Goal: Task Accomplishment & Management: Use online tool/utility

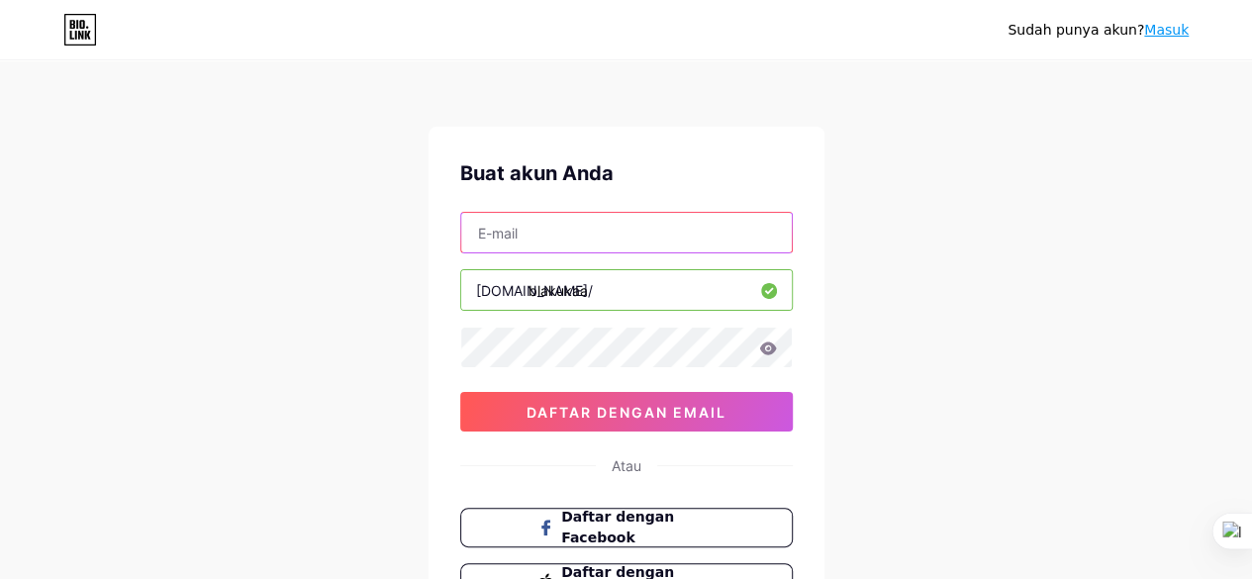
click at [575, 228] on input "text" at bounding box center [626, 233] width 330 height 40
type input "fitrianifriska32@gmail.com"
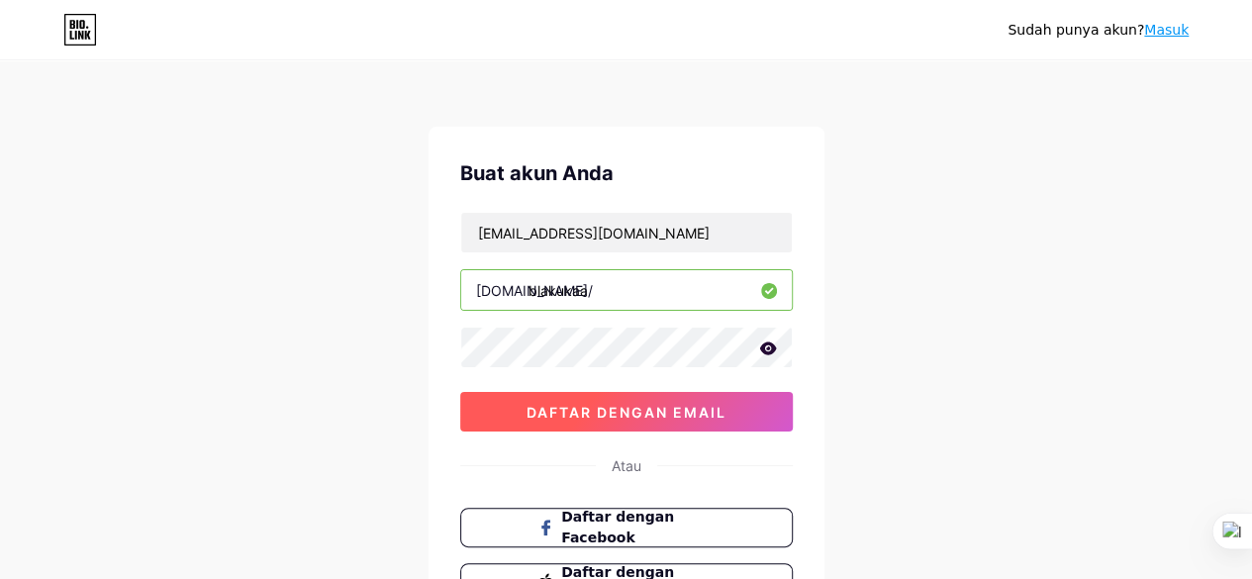
click at [590, 404] on font "daftar dengan email" at bounding box center [626, 412] width 200 height 17
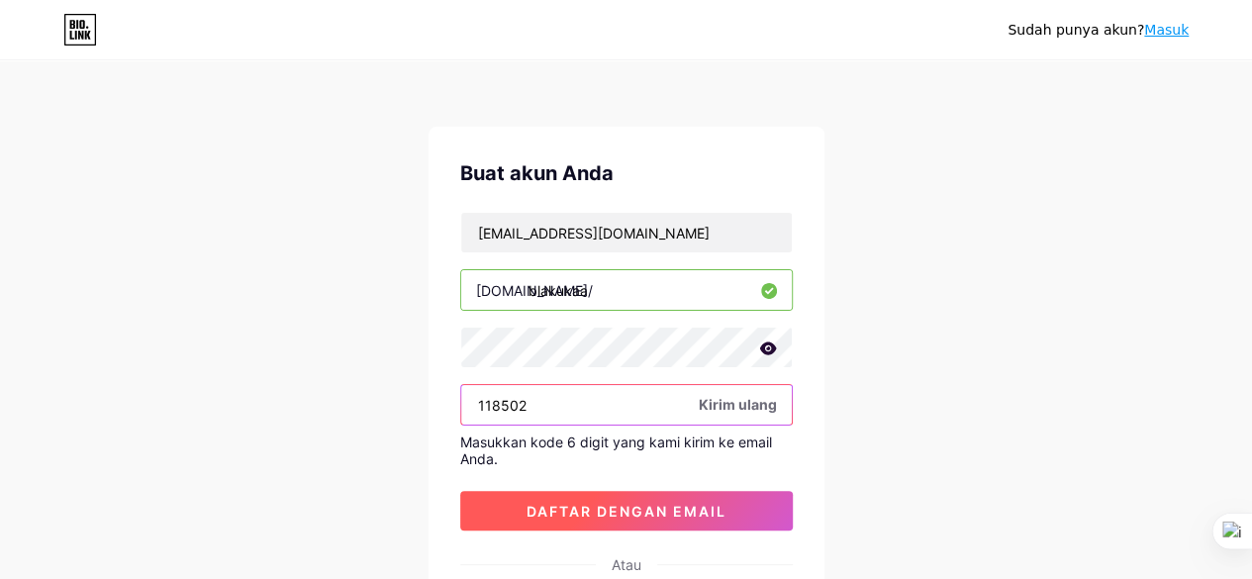
type input "118502"
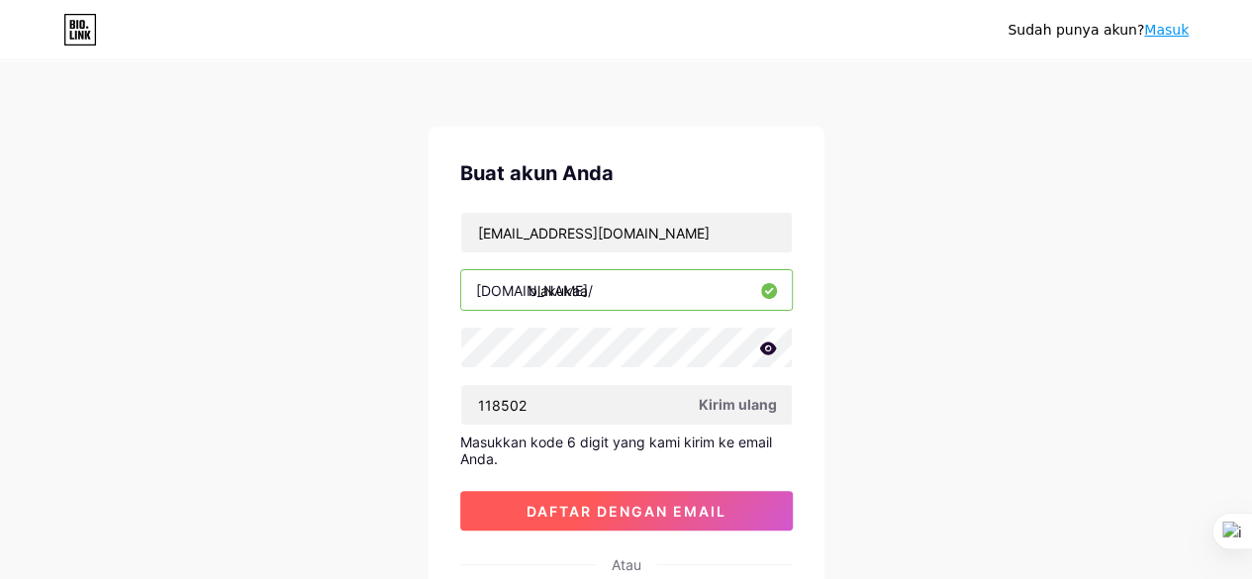
click at [569, 507] on font "daftar dengan email" at bounding box center [626, 511] width 200 height 17
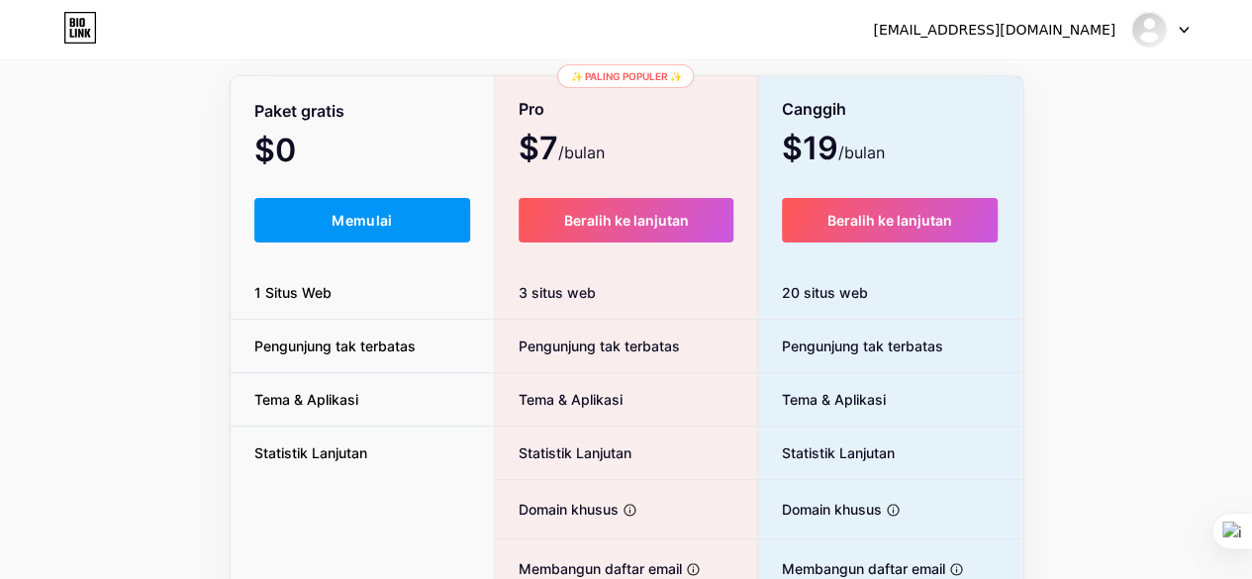
scroll to position [115, 0]
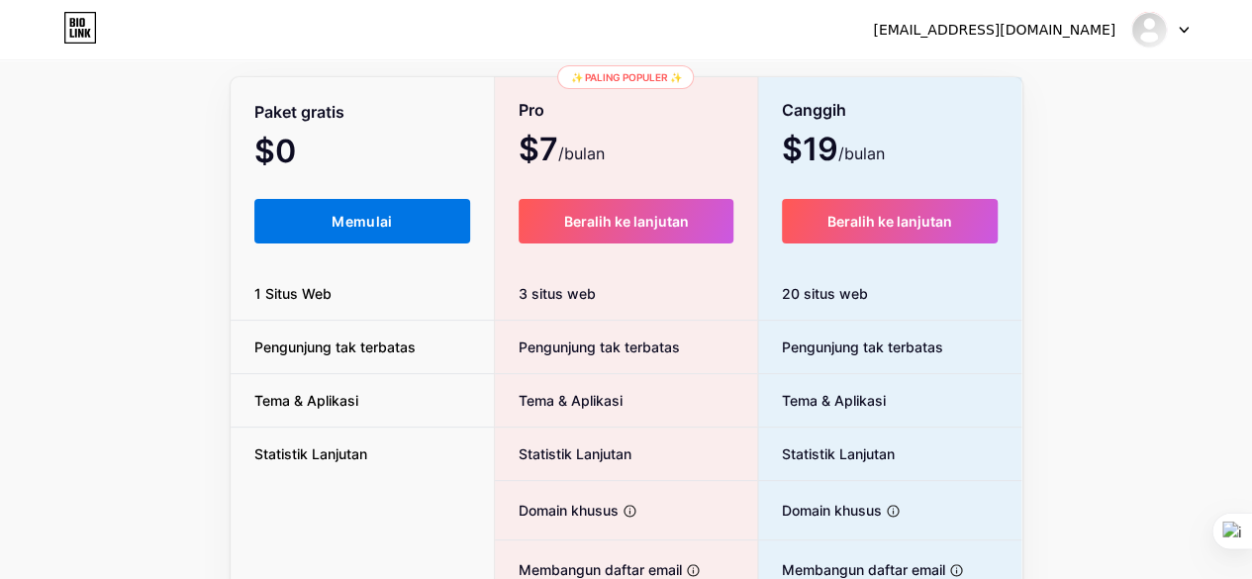
click at [365, 212] on button "Memulai" at bounding box center [362, 221] width 217 height 45
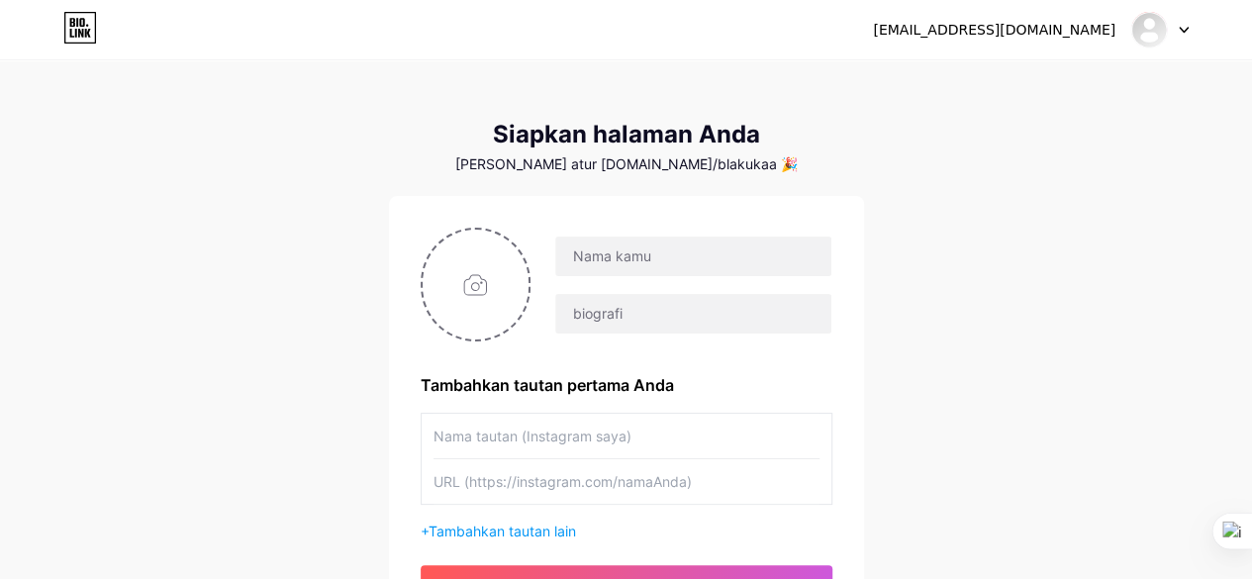
scroll to position [5, 0]
click at [855, 286] on div "Tambahkan tautan pertama Anda + Tambahkan tautan lain memulai" at bounding box center [626, 417] width 475 height 440
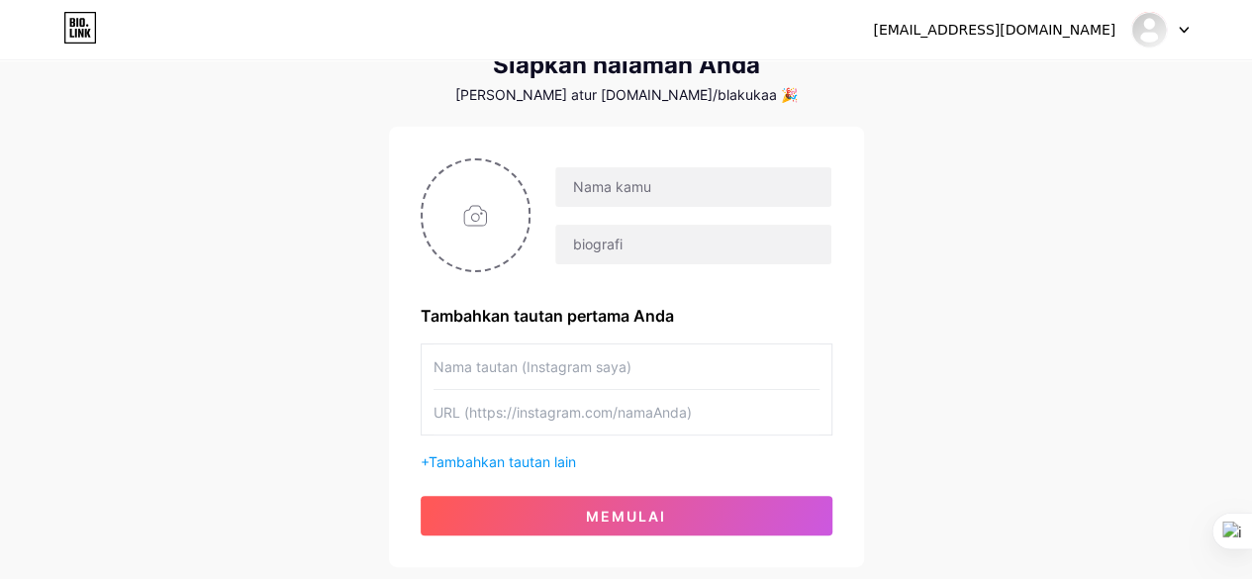
scroll to position [78, 0]
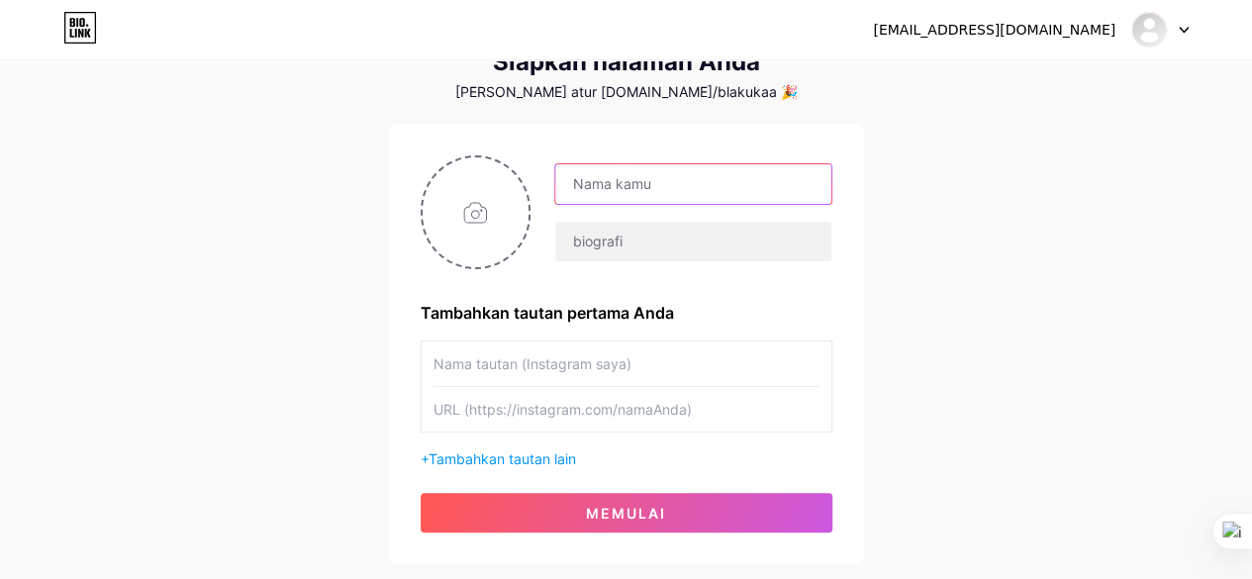
click at [637, 187] on input "text" at bounding box center [692, 184] width 275 height 40
type input "shopeerekmend"
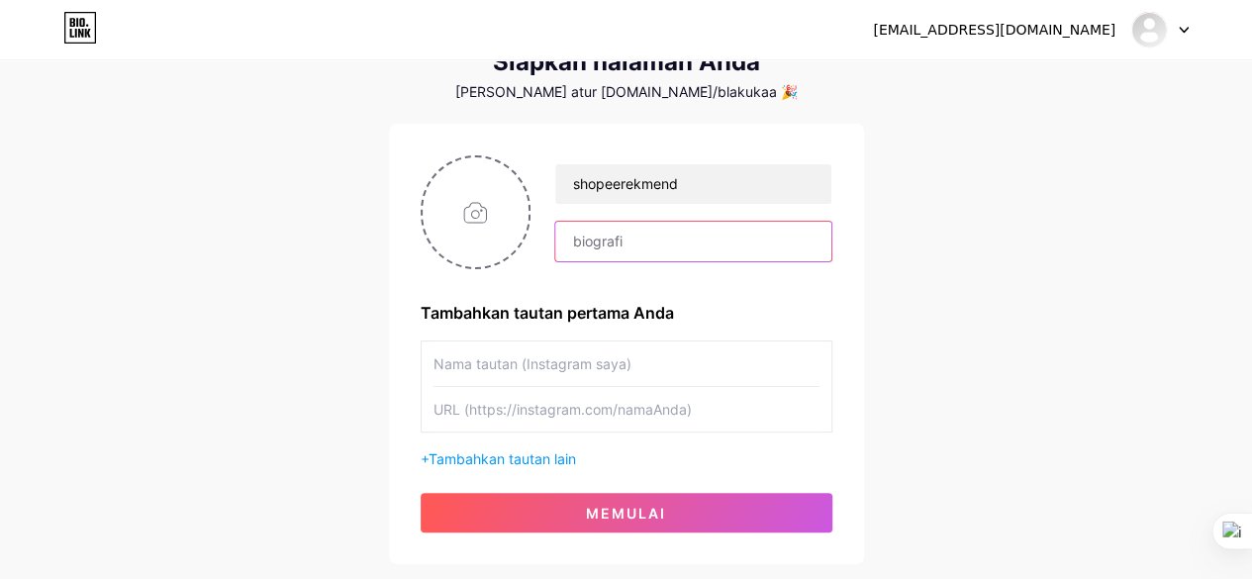
click at [615, 239] on input "text" at bounding box center [692, 242] width 275 height 40
type input "happy shopping"
click at [584, 369] on input "text" at bounding box center [626, 363] width 386 height 45
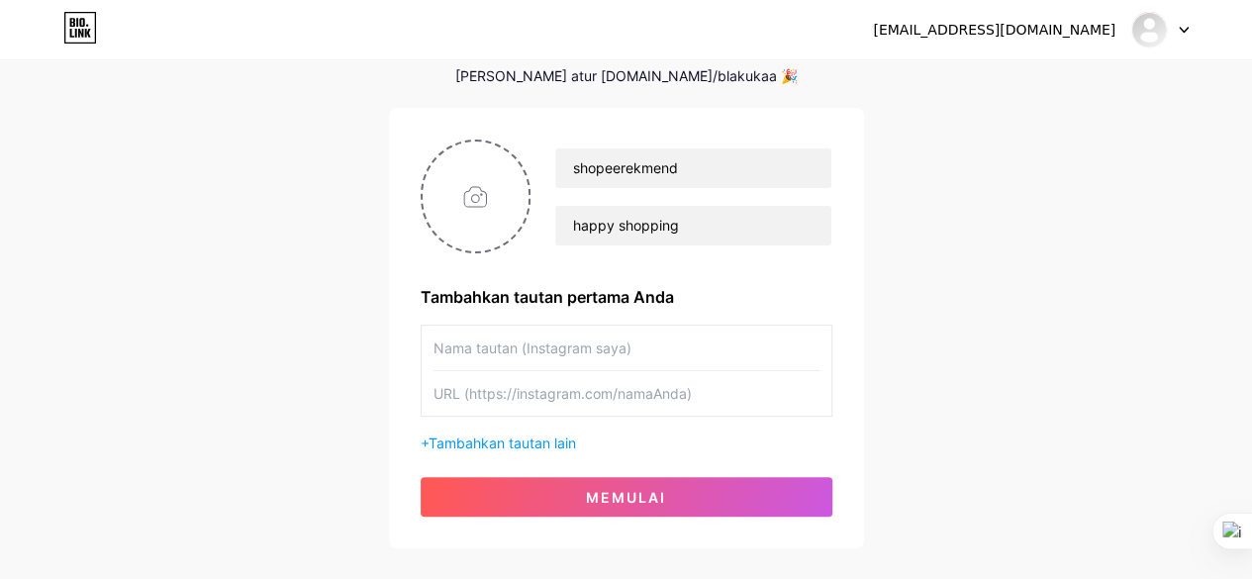
scroll to position [93, 0]
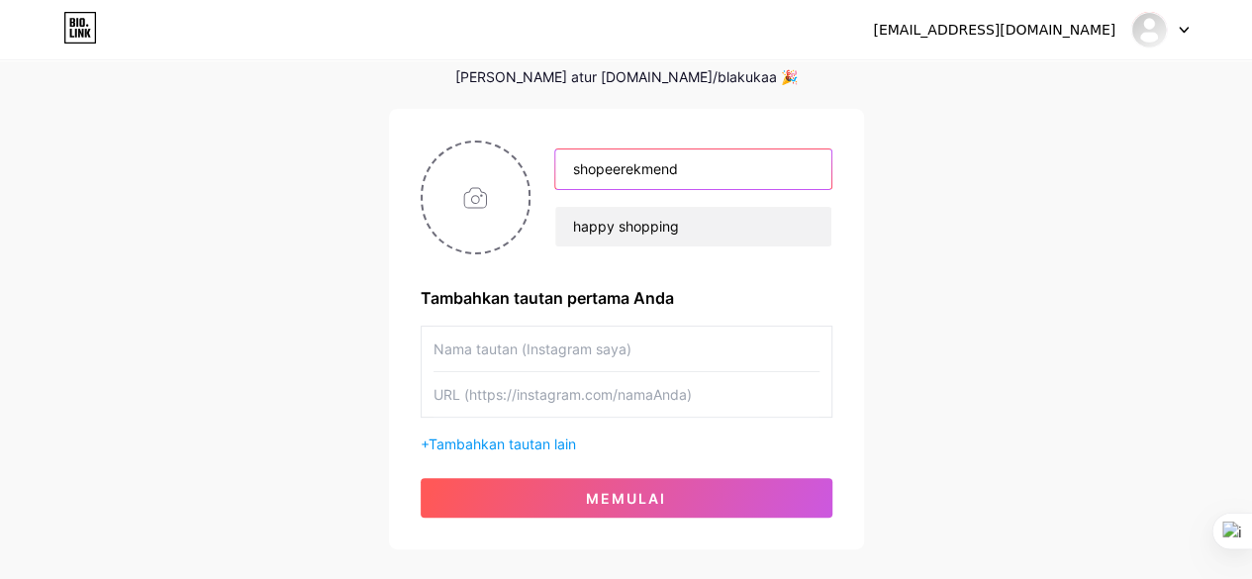
click at [641, 169] on input "shopeerekmend" at bounding box center [692, 169] width 275 height 40
type input "shopeerekomend"
click at [493, 347] on input "text" at bounding box center [626, 348] width 386 height 45
type input "Nova bag"
click at [551, 401] on input "text" at bounding box center [626, 394] width 386 height 45
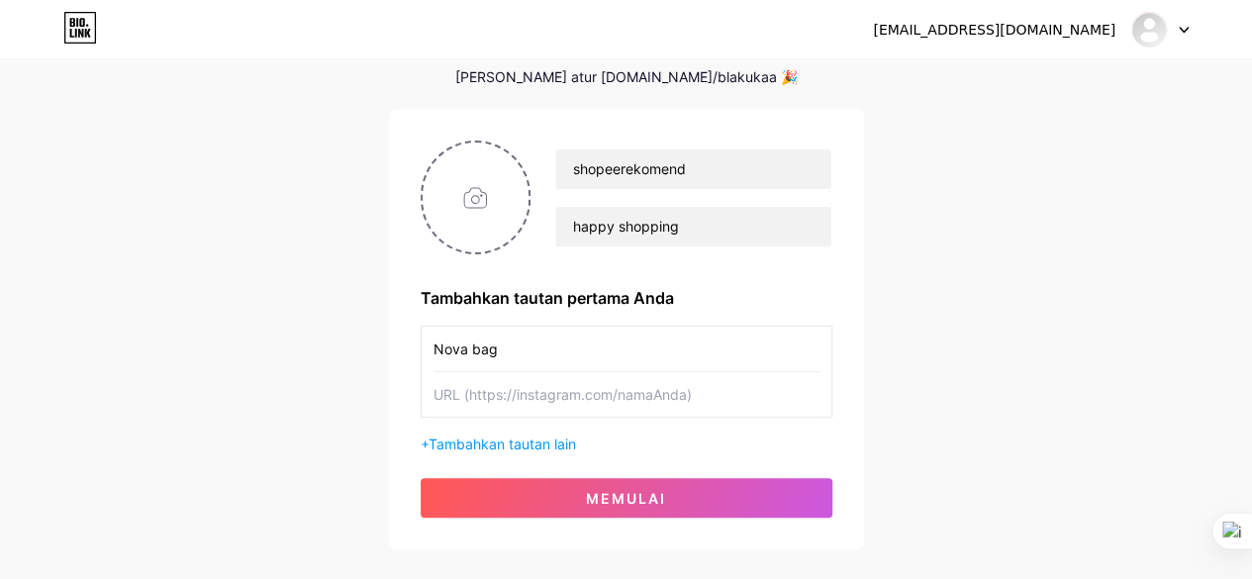
paste input "[URL][DOMAIN_NAME]"
type input "[URL][DOMAIN_NAME]"
click at [542, 438] on font "Tambahkan tautan lain" at bounding box center [501, 443] width 147 height 17
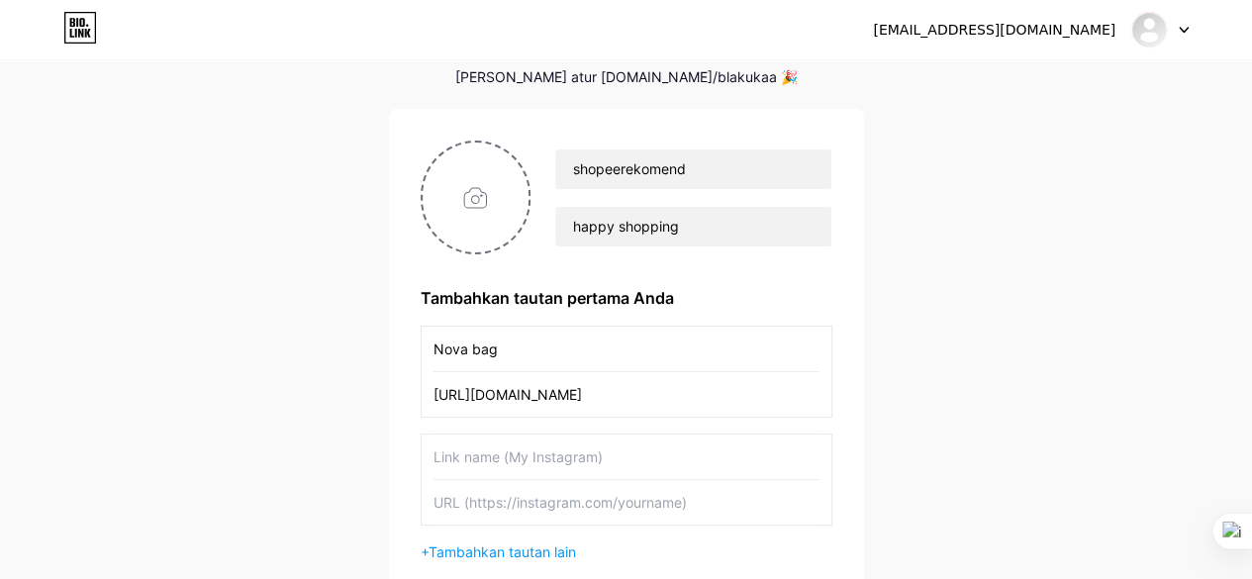
click at [540, 458] on input "text" at bounding box center [626, 456] width 386 height 45
type input "Calluna Cardigan"
click at [533, 510] on input "text" at bounding box center [626, 502] width 386 height 45
drag, startPoint x: 580, startPoint y: 388, endPoint x: 421, endPoint y: 395, distance: 158.5
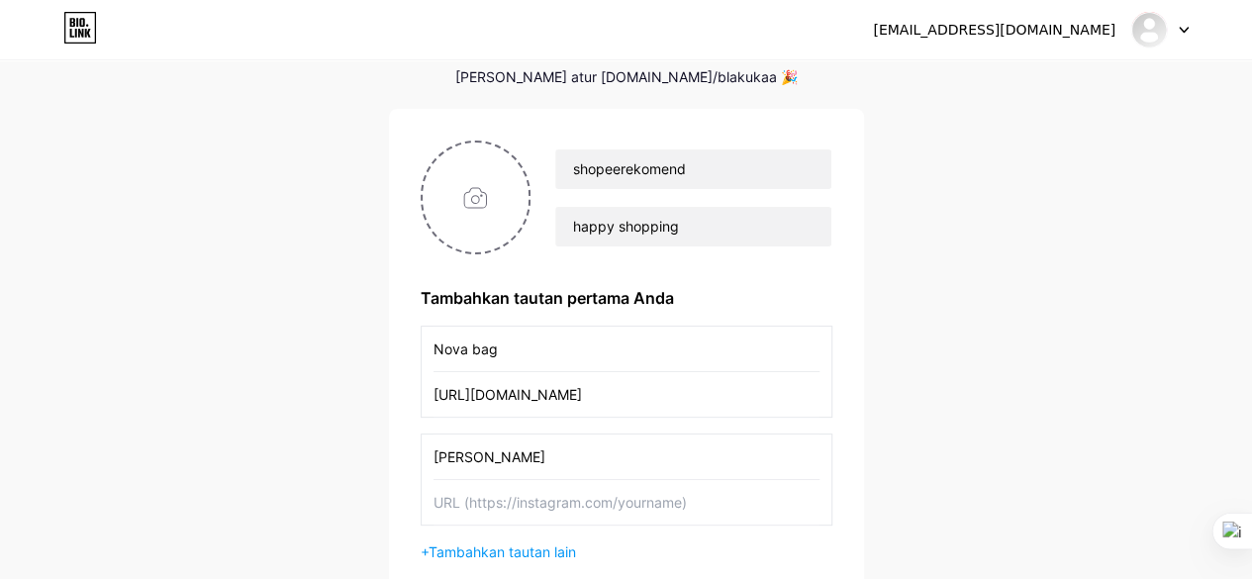
click at [421, 395] on div "Nova bag https://s.shopee.co.id/8KfGd33guI" at bounding box center [626, 372] width 412 height 92
click at [474, 500] on input "text" at bounding box center [626, 502] width 386 height 45
paste input "https://s.shopee.co.id/"
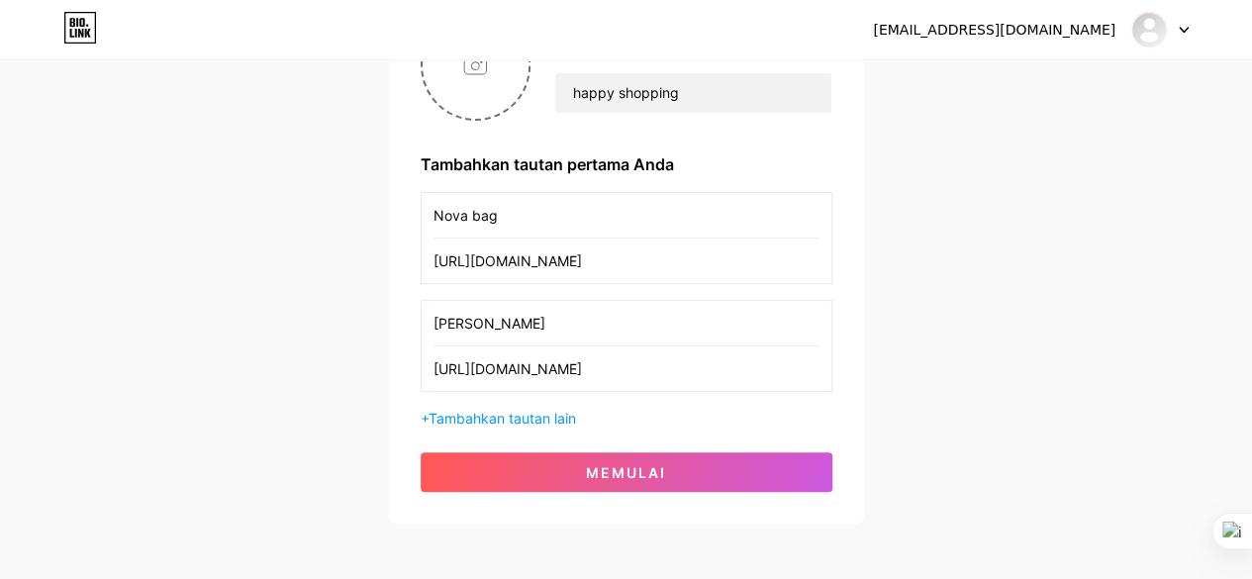
scroll to position [228, 0]
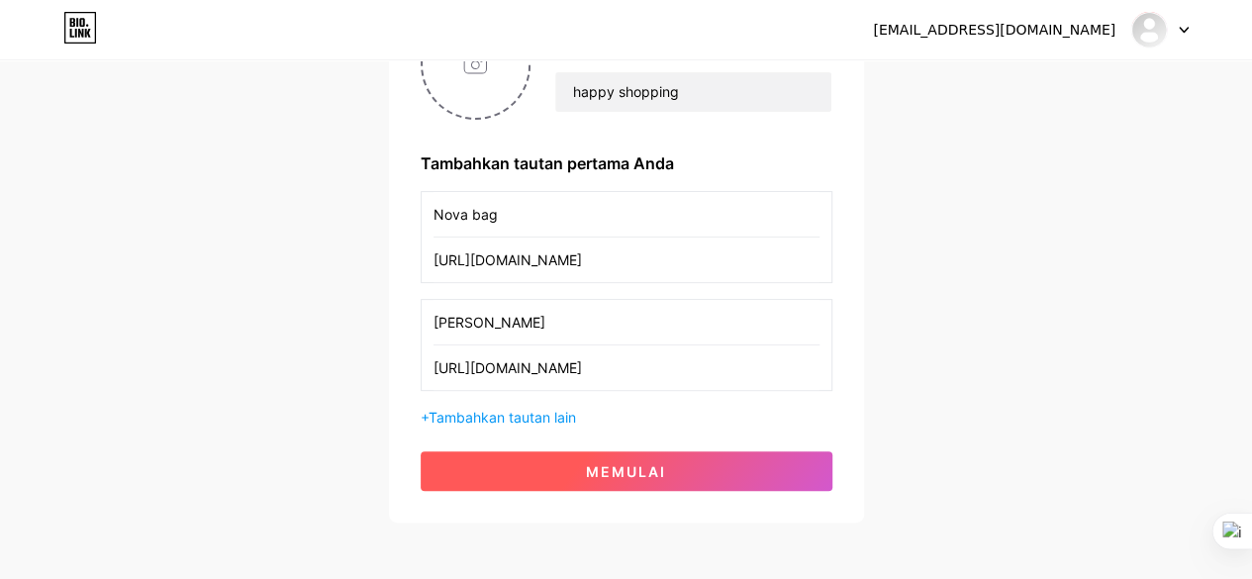
type input "[URL][DOMAIN_NAME]"
click at [748, 470] on button "memulai" at bounding box center [626, 471] width 412 height 40
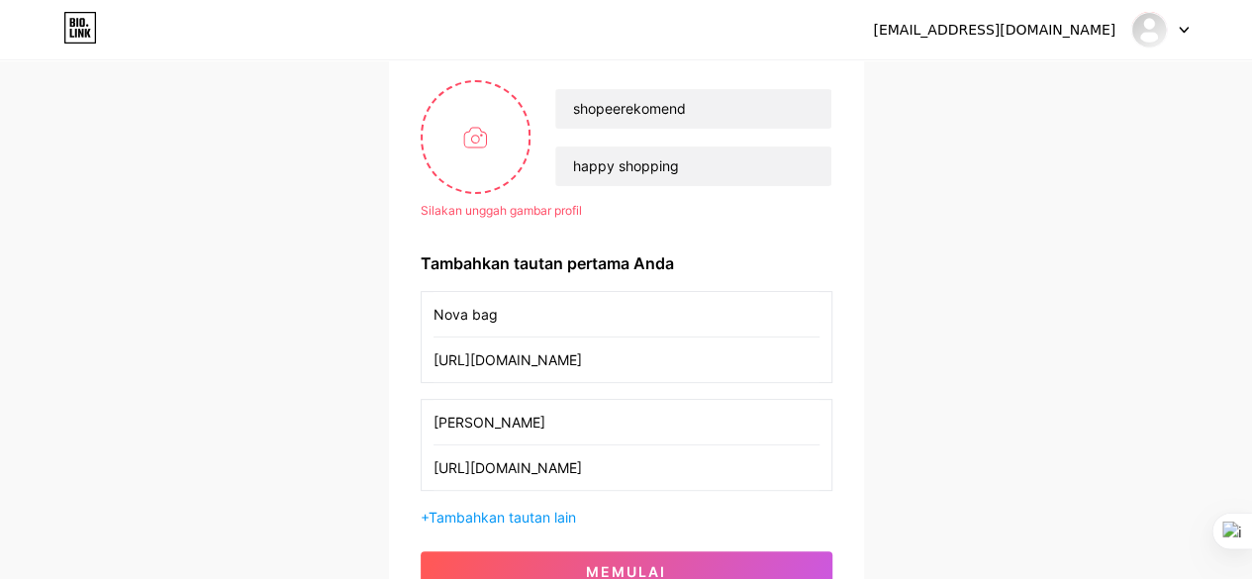
scroll to position [135, 0]
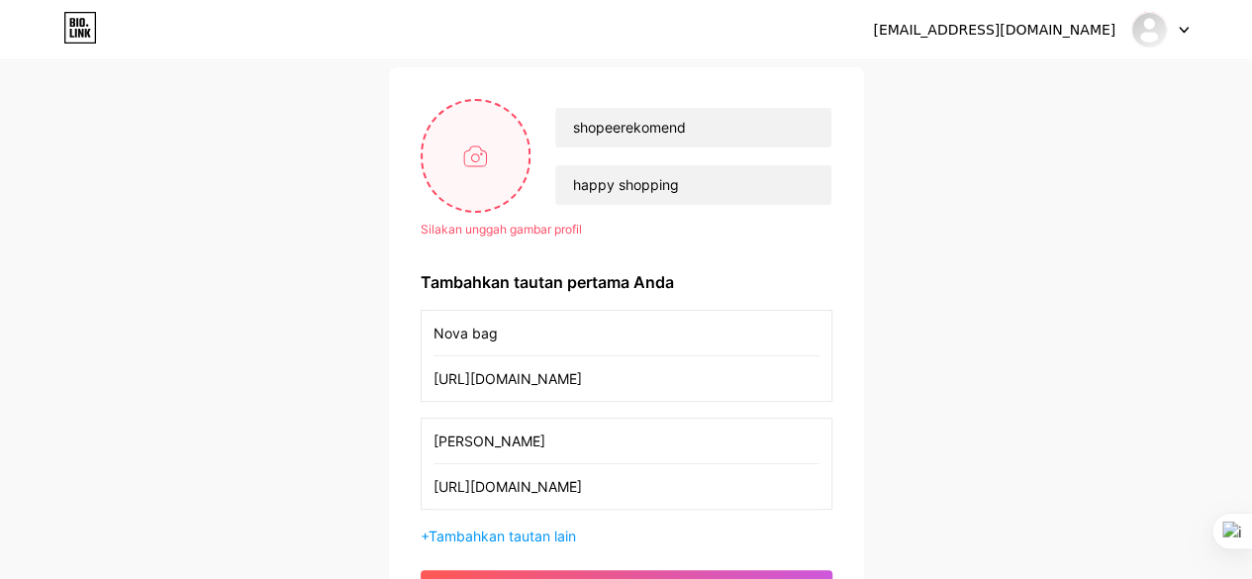
click at [480, 151] on input "file" at bounding box center [475, 156] width 107 height 110
type input "C:\fakepath\pp affil.jpg"
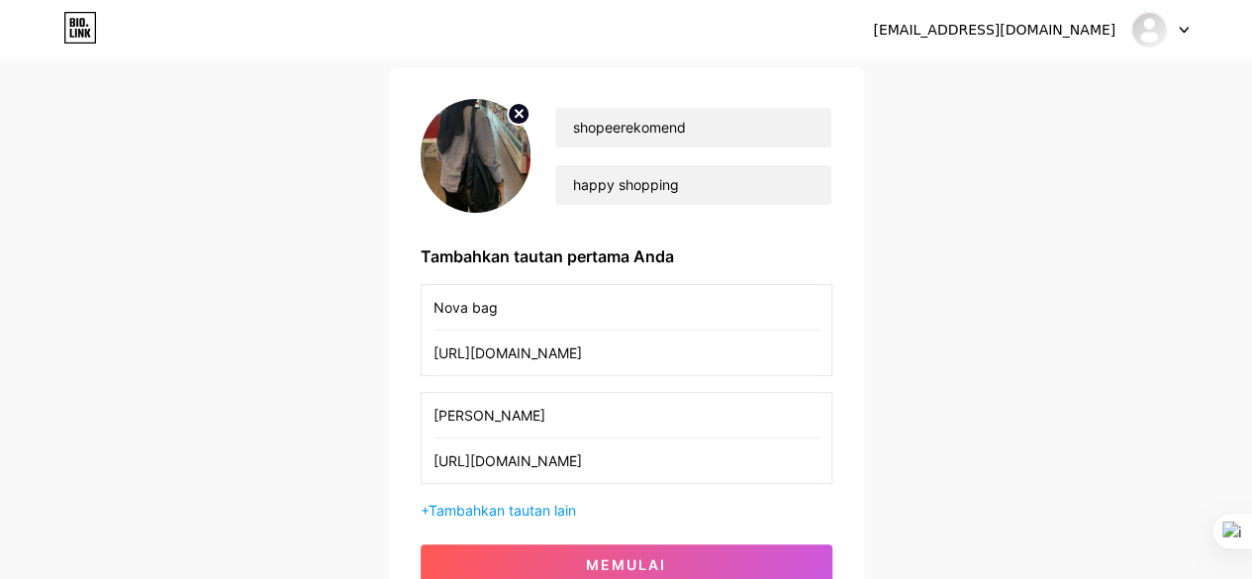
scroll to position [311, 0]
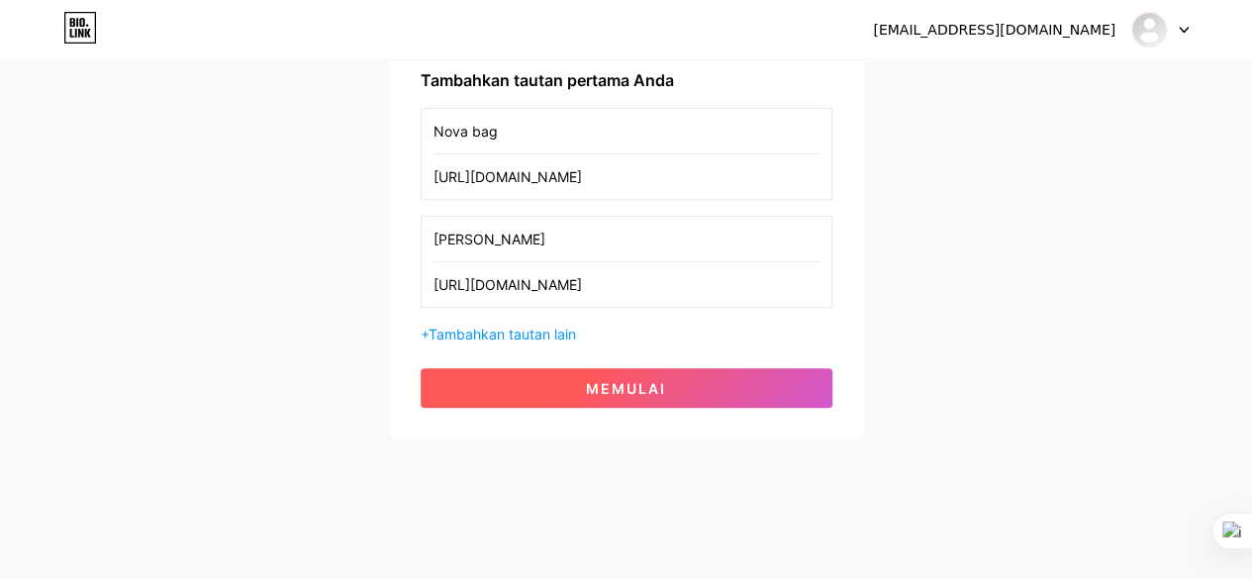
click at [665, 383] on font "memulai" at bounding box center [626, 388] width 80 height 17
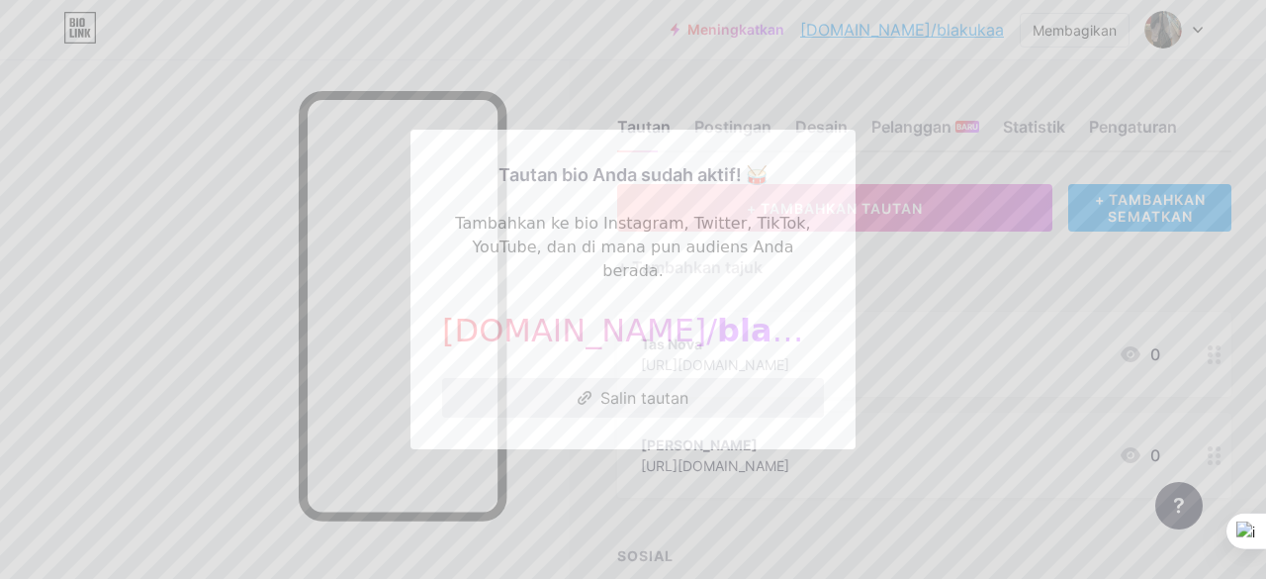
click at [652, 388] on font "Salin tautan" at bounding box center [645, 398] width 88 height 20
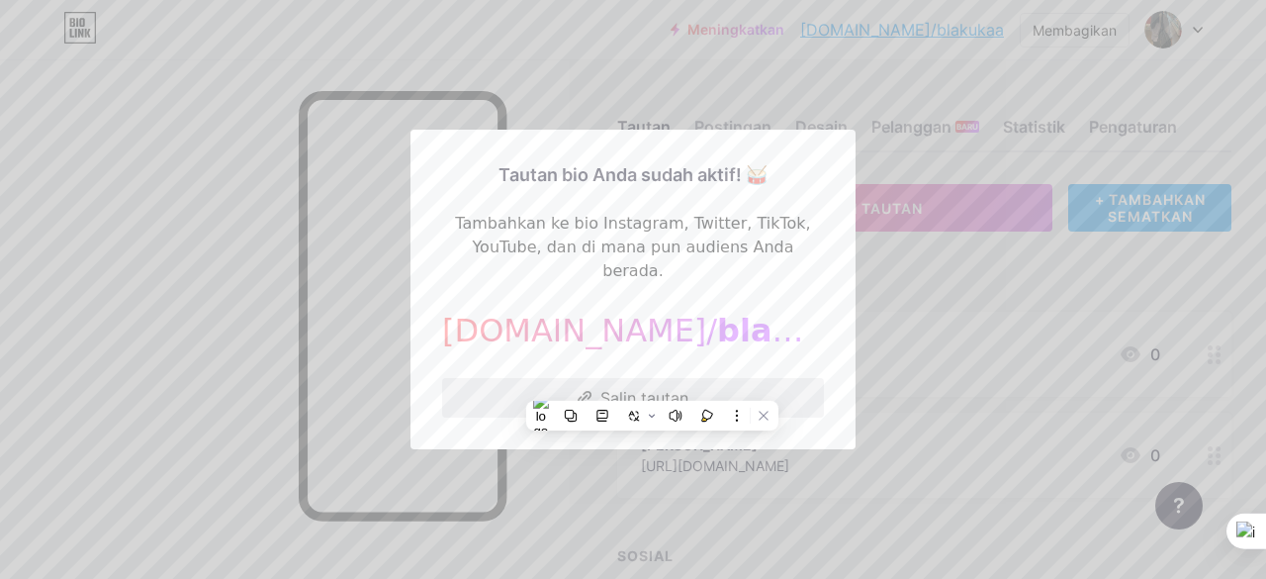
click at [708, 381] on button "Salin tautan" at bounding box center [633, 398] width 382 height 40
click at [620, 388] on font "Salin tautan" at bounding box center [645, 398] width 88 height 20
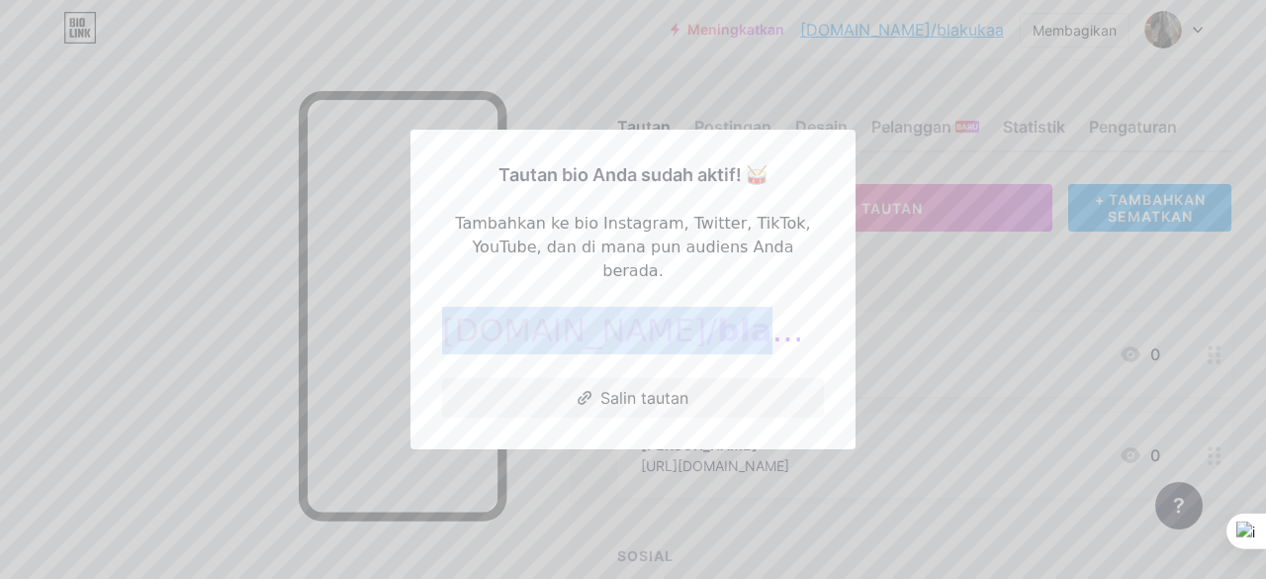
drag, startPoint x: 744, startPoint y: 321, endPoint x: 488, endPoint y: 312, distance: 256.4
click at [488, 312] on div "bio.link/ blakukaa" at bounding box center [633, 330] width 382 height 47
copy div "bio.link/ blakukaa"
click at [645, 396] on button "Salin tautan" at bounding box center [633, 398] width 382 height 40
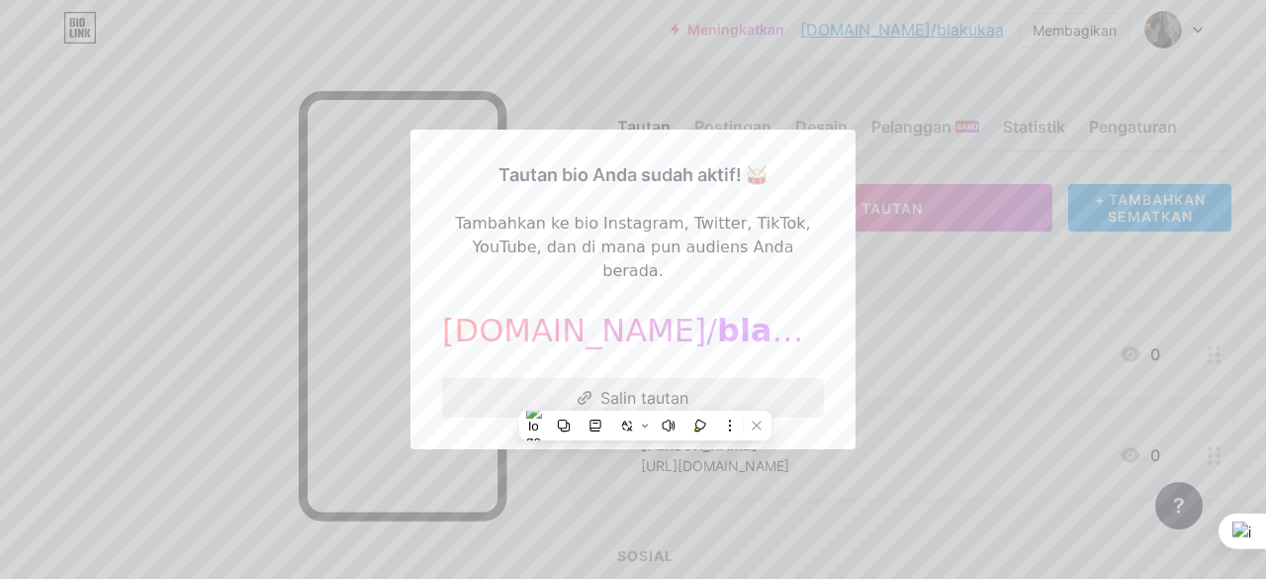
click at [638, 388] on font "Salin tautan" at bounding box center [645, 398] width 88 height 20
click at [855, 118] on div at bounding box center [633, 289] width 1266 height 579
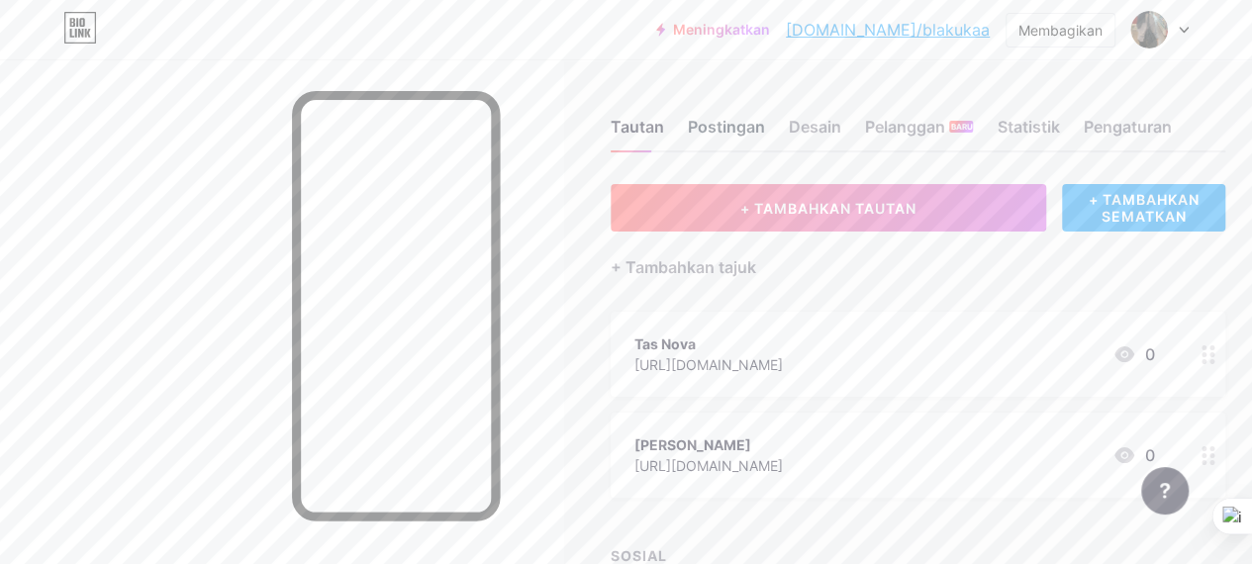
click at [753, 141] on div "Postingan" at bounding box center [726, 133] width 77 height 36
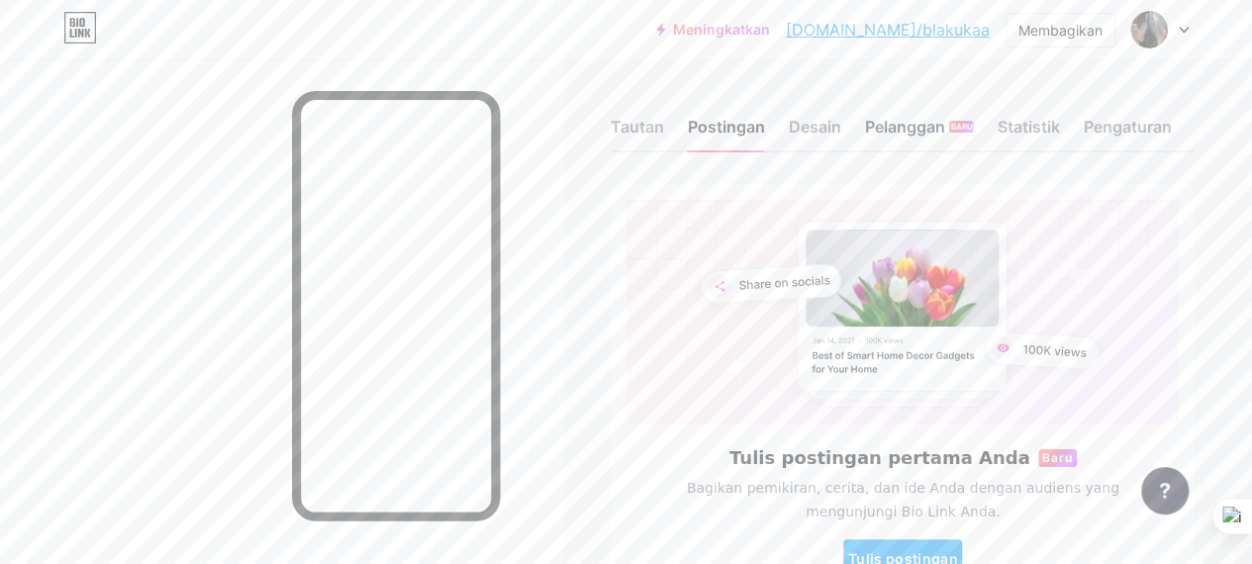
click at [909, 133] on font "Pelanggan" at bounding box center [905, 127] width 80 height 20
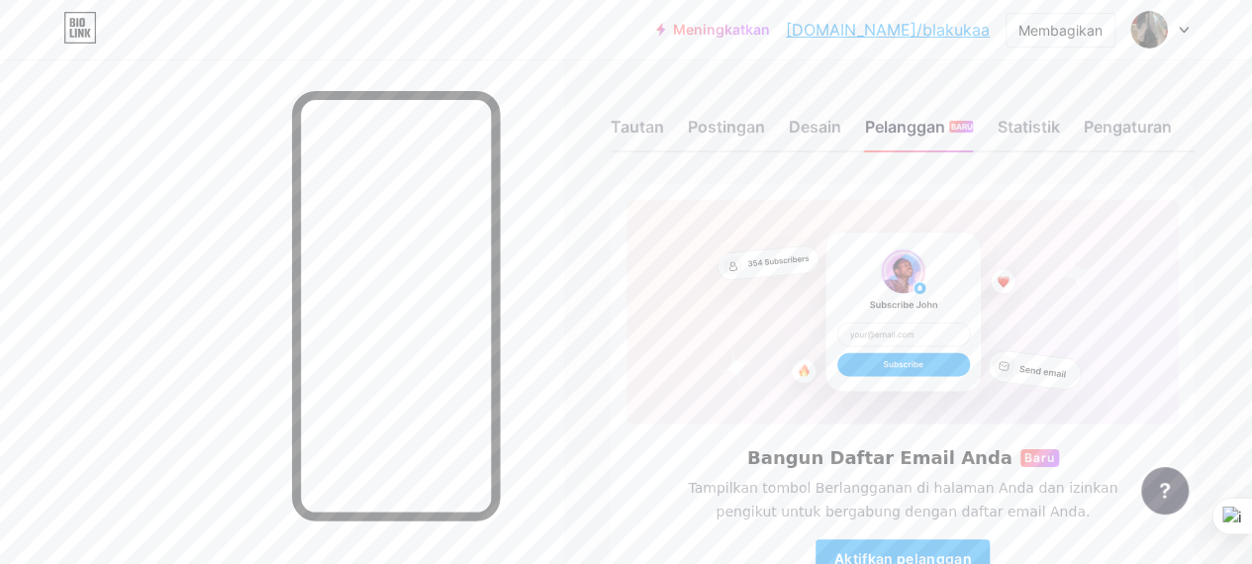
click at [652, 114] on div "Tautan Postingan Desain Pelanggan BARU Statistik Pengaturan" at bounding box center [902, 117] width 584 height 69
click at [652, 137] on div "Tautan" at bounding box center [636, 133] width 53 height 36
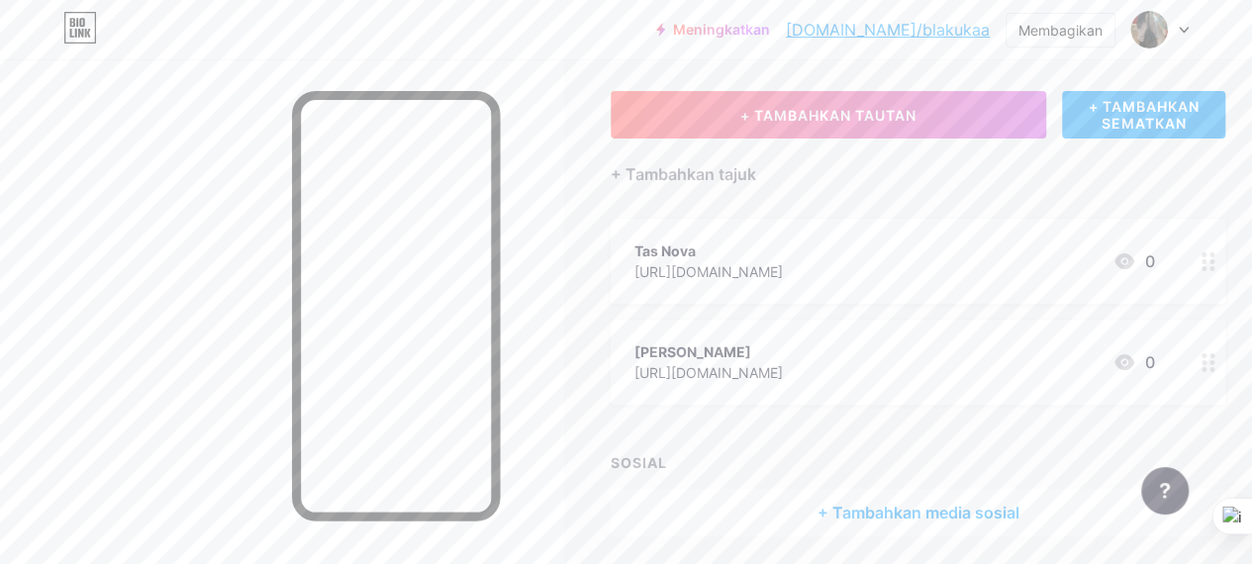
scroll to position [163, 0]
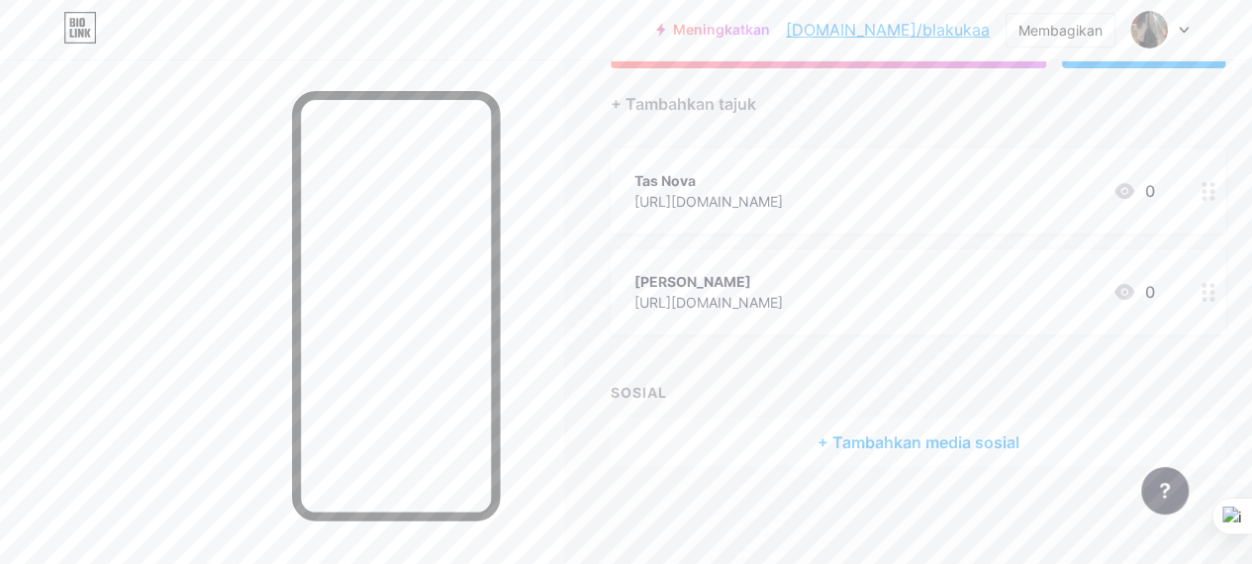
click at [686, 173] on font "Tas Nova" at bounding box center [664, 180] width 61 height 17
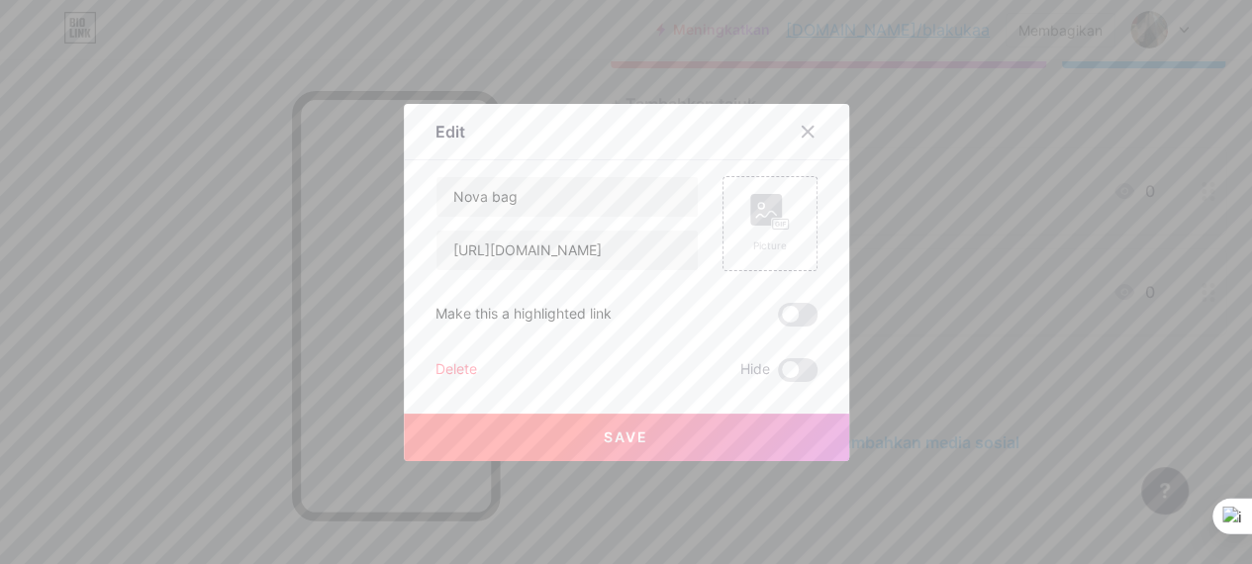
scroll to position [148, 0]
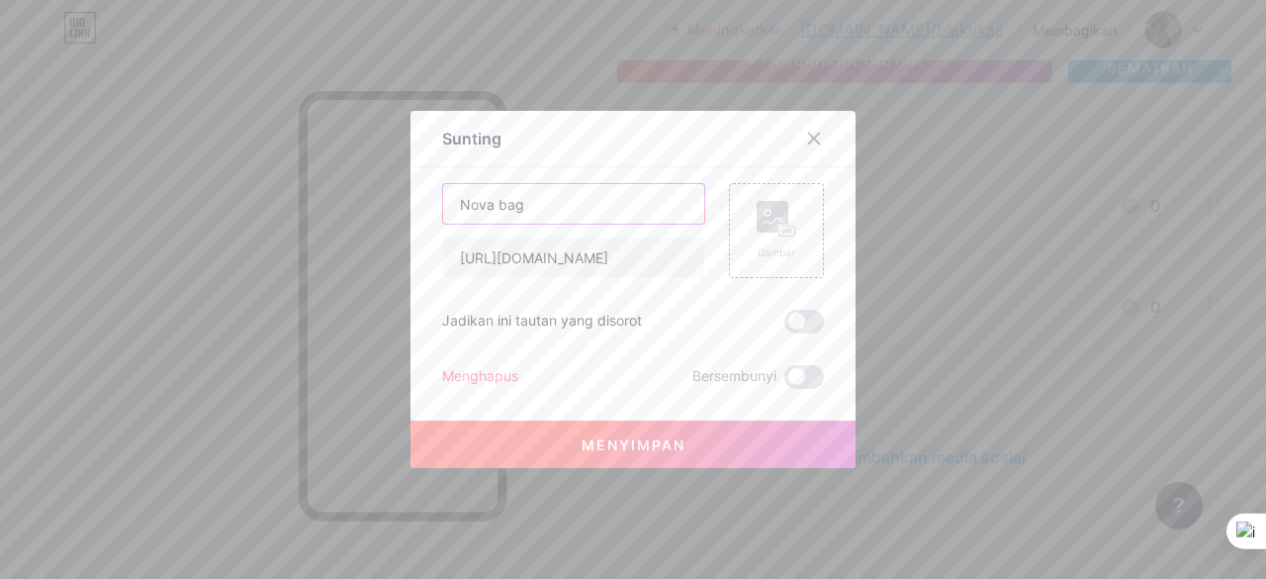
click at [451, 201] on input "Nova bag" at bounding box center [573, 204] width 261 height 40
click at [806, 132] on icon at bounding box center [814, 139] width 16 height 16
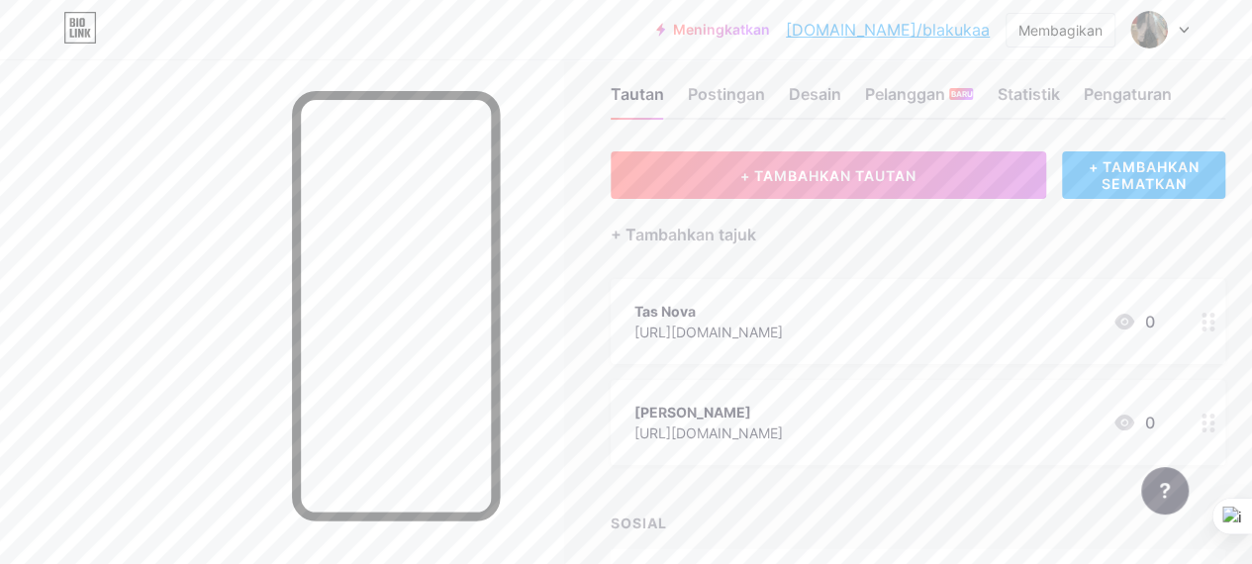
scroll to position [29, 0]
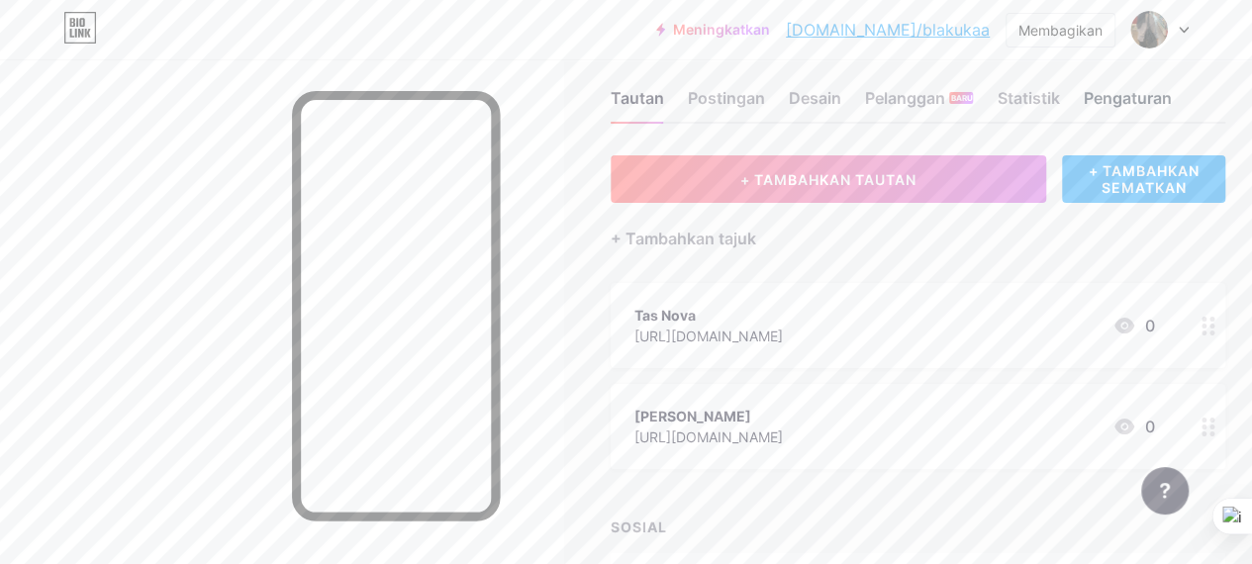
click at [1156, 94] on font "Pengaturan" at bounding box center [1126, 98] width 88 height 20
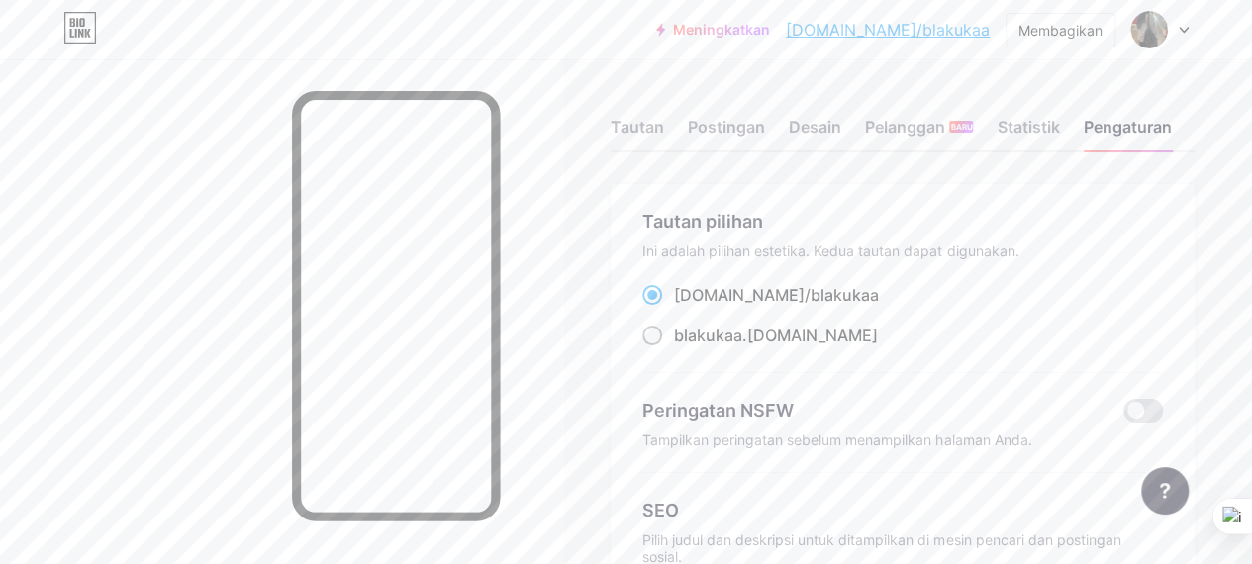
click at [684, 336] on font "blakukaa" at bounding box center [708, 336] width 68 height 20
click at [684, 347] on input "blakukaa .bio.link" at bounding box center [680, 353] width 13 height 13
radio input "true"
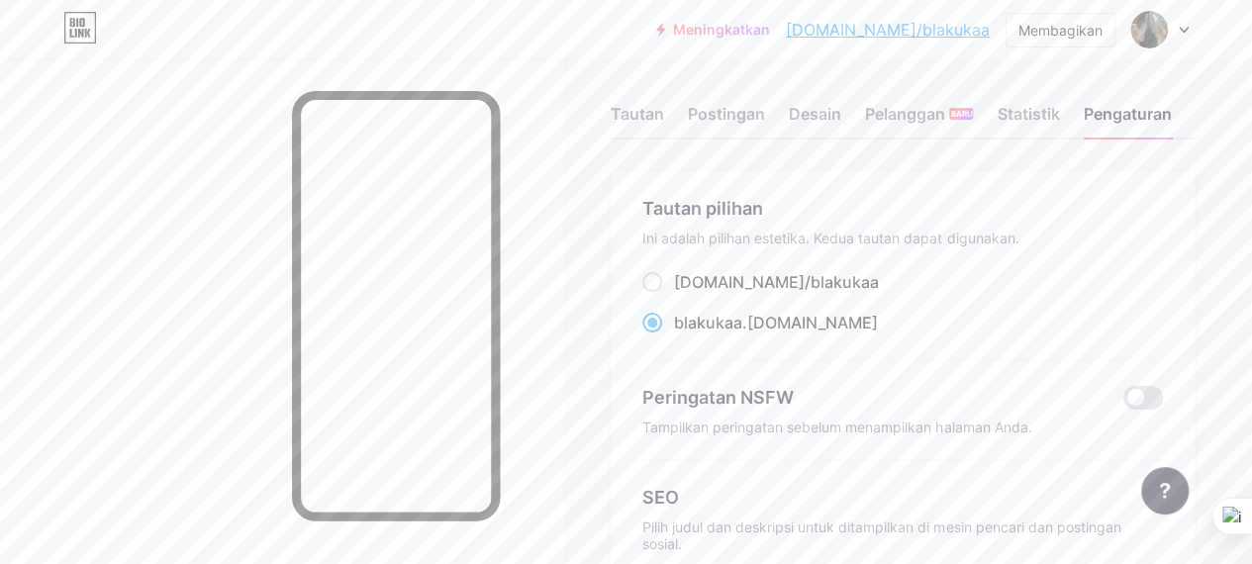
scroll to position [11, 0]
click at [1037, 118] on font "Statistik" at bounding box center [1027, 116] width 62 height 20
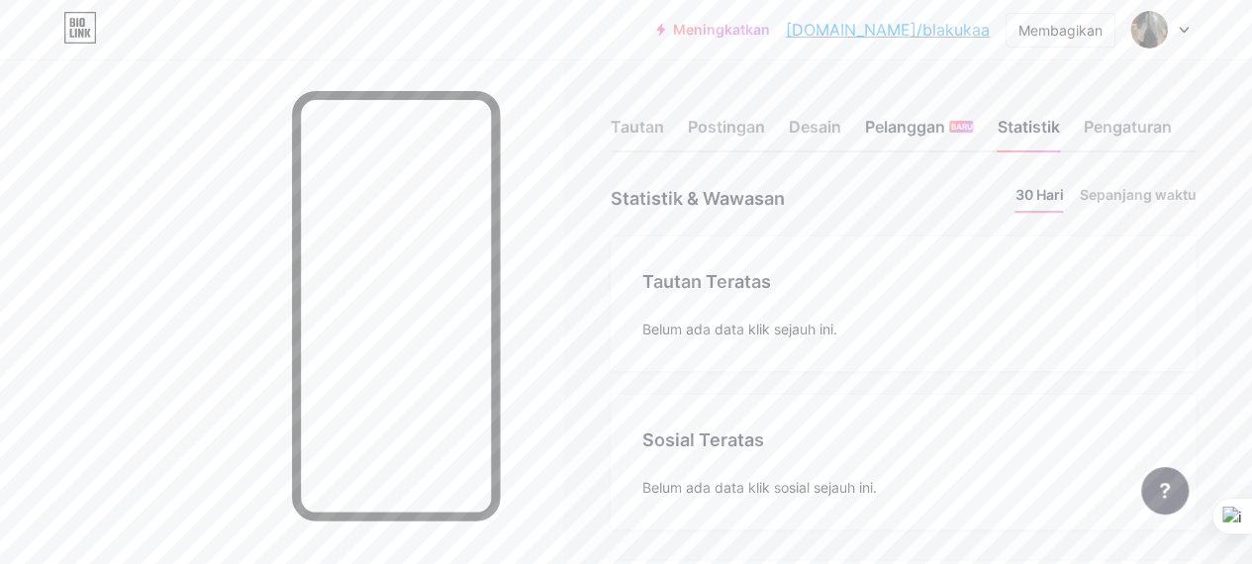
click at [940, 131] on font "Pelanggan" at bounding box center [905, 127] width 80 height 20
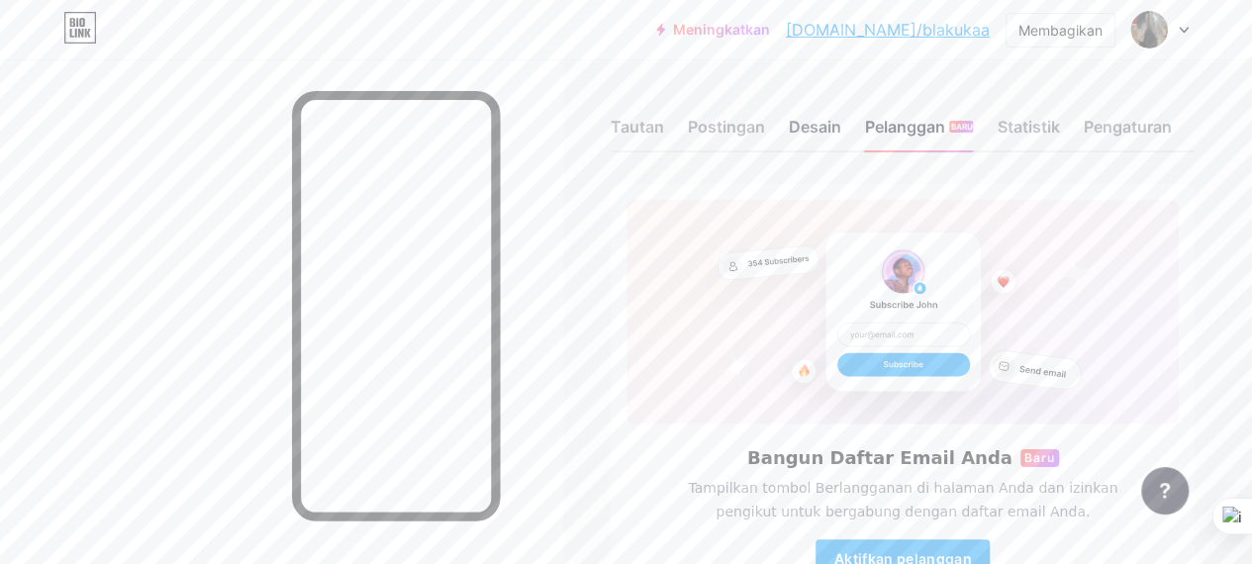
click at [811, 122] on font "Desain" at bounding box center [815, 127] width 52 height 20
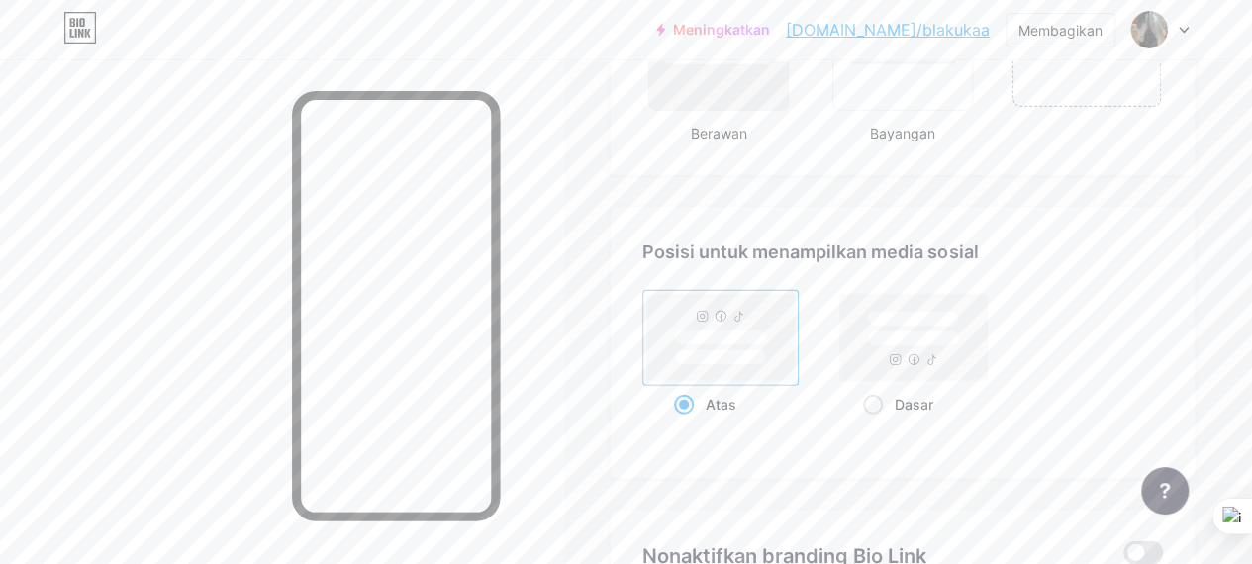
scroll to position [2580, 0]
click at [940, 314] on rect at bounding box center [913, 321] width 91 height 15
click at [876, 424] on input "Dasar" at bounding box center [869, 430] width 13 height 13
radio input "true"
click at [773, 300] on rect at bounding box center [720, 339] width 147 height 87
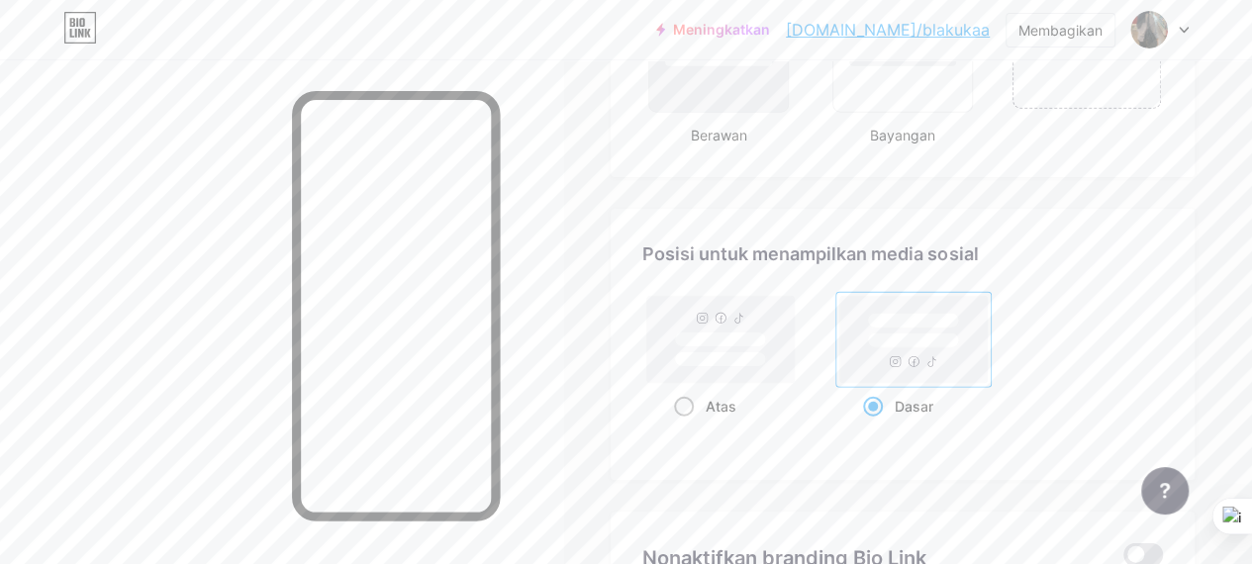
click at [687, 424] on input "Atas" at bounding box center [680, 430] width 13 height 13
radio input "true"
click at [932, 326] on rect at bounding box center [913, 339] width 147 height 87
click at [876, 424] on input "Dasar" at bounding box center [869, 430] width 13 height 13
radio input "true"
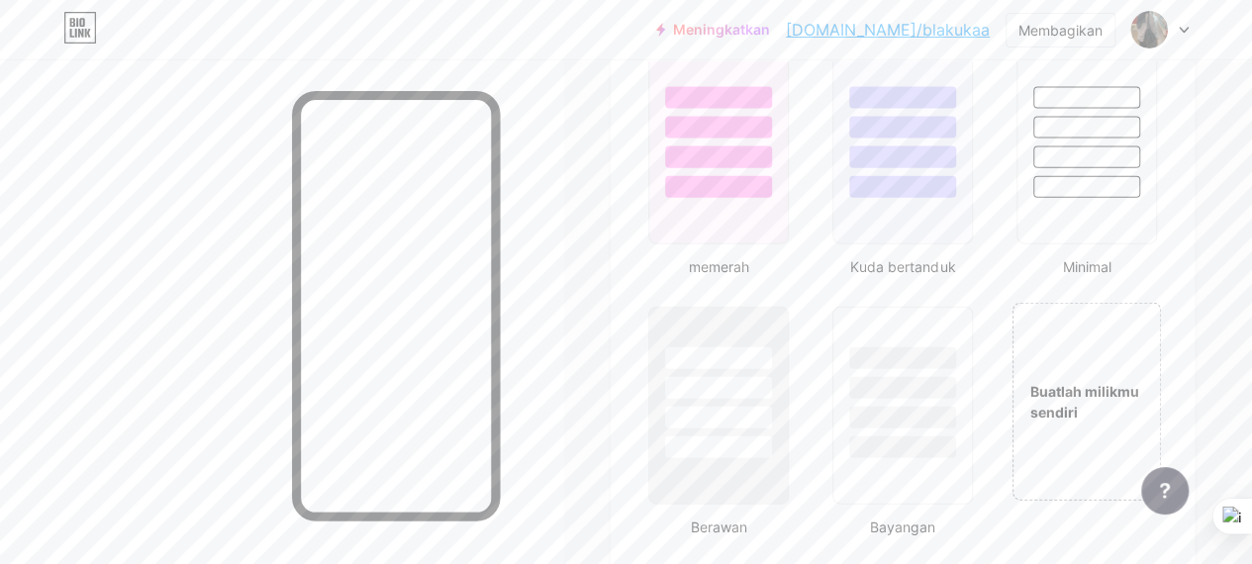
scroll to position [2121, 0]
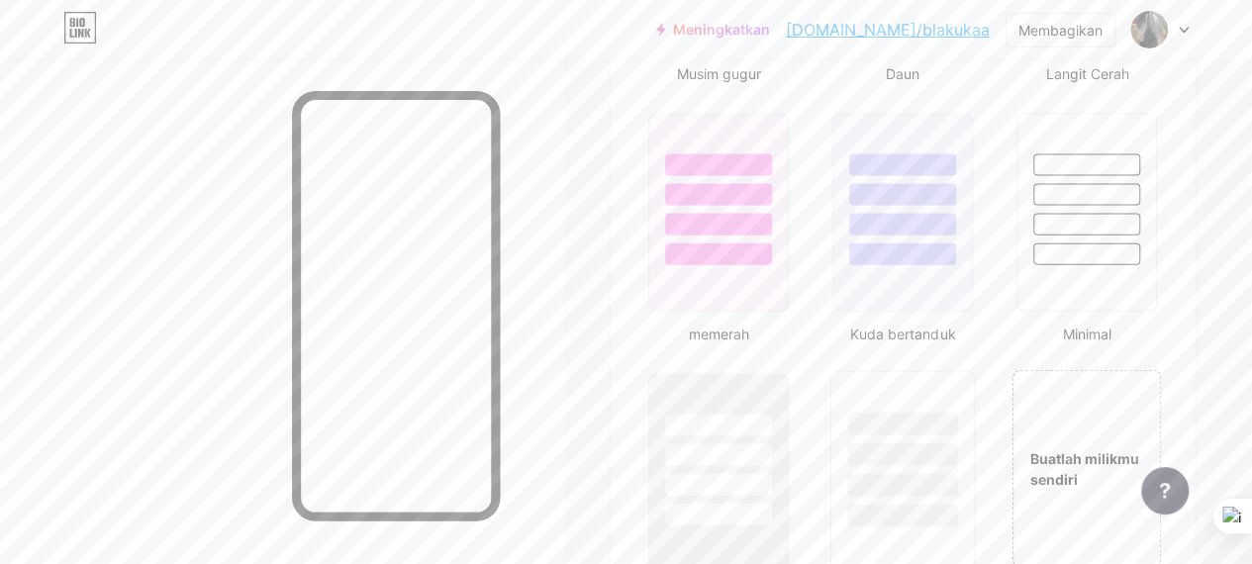
click at [948, 413] on div at bounding box center [903, 424] width 110 height 23
click at [711, 413] on div at bounding box center [719, 424] width 110 height 23
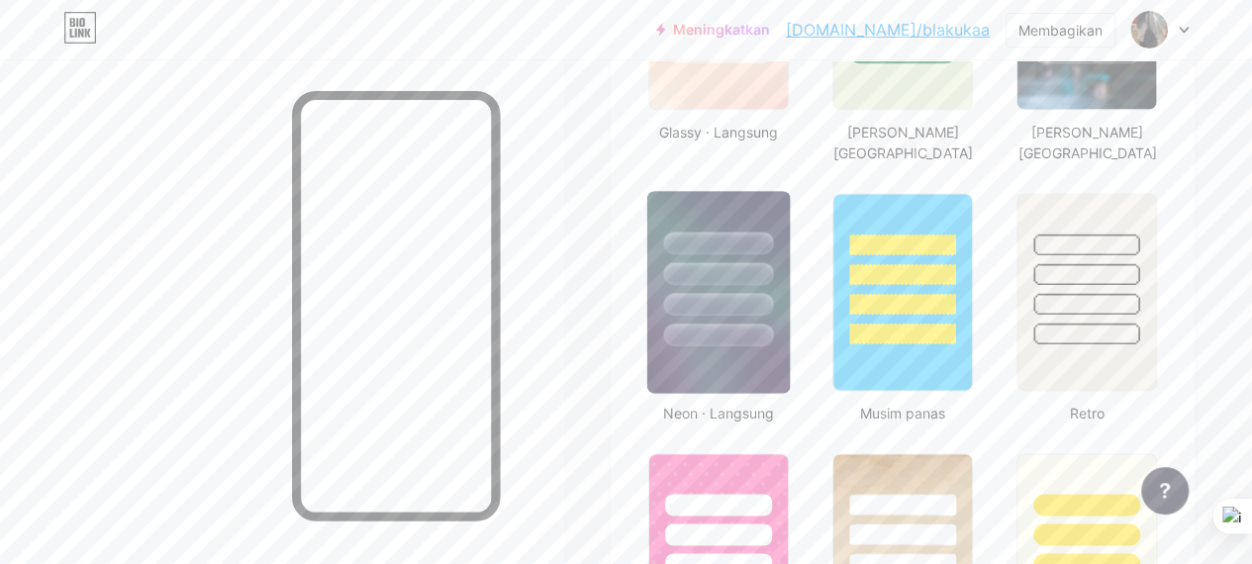
scroll to position [1235, 0]
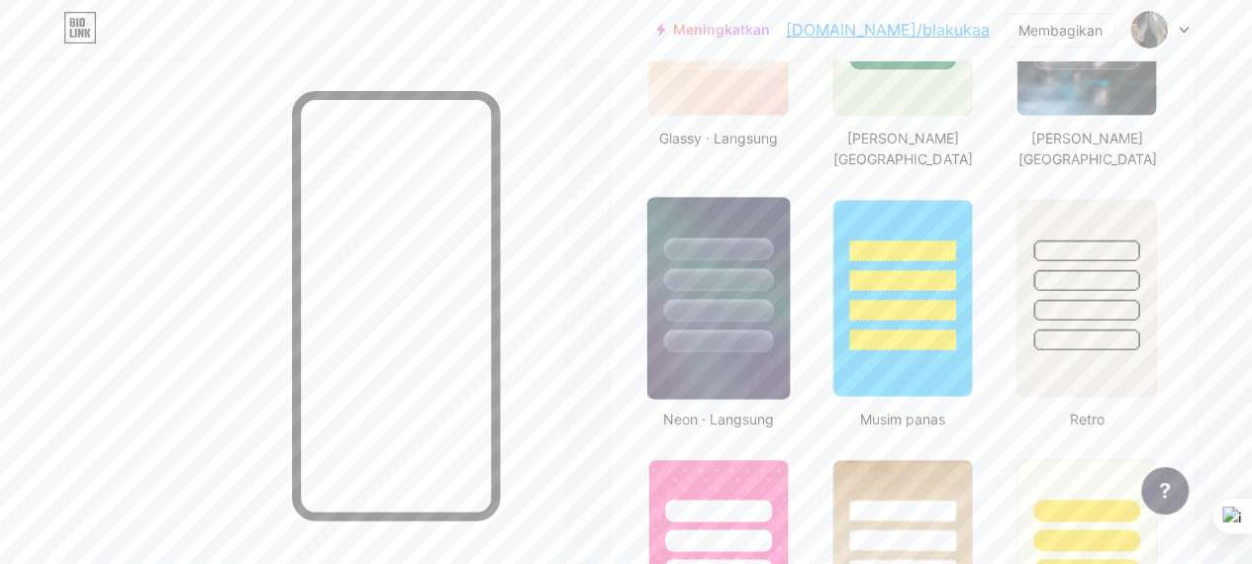
click at [742, 299] on div at bounding box center [719, 310] width 110 height 23
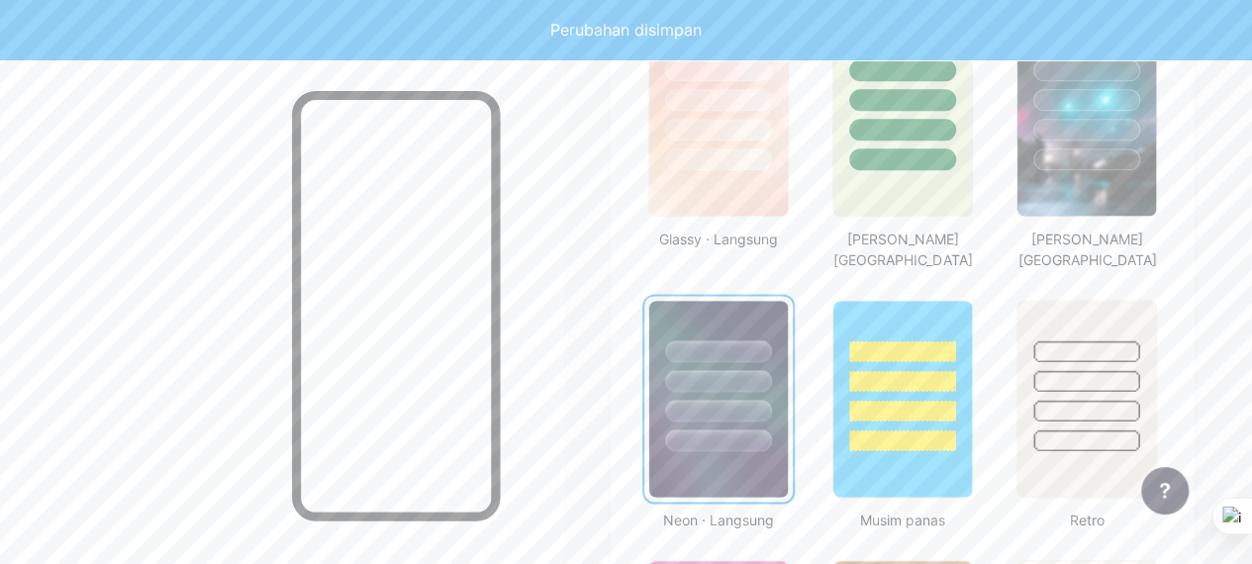
scroll to position [1132, 0]
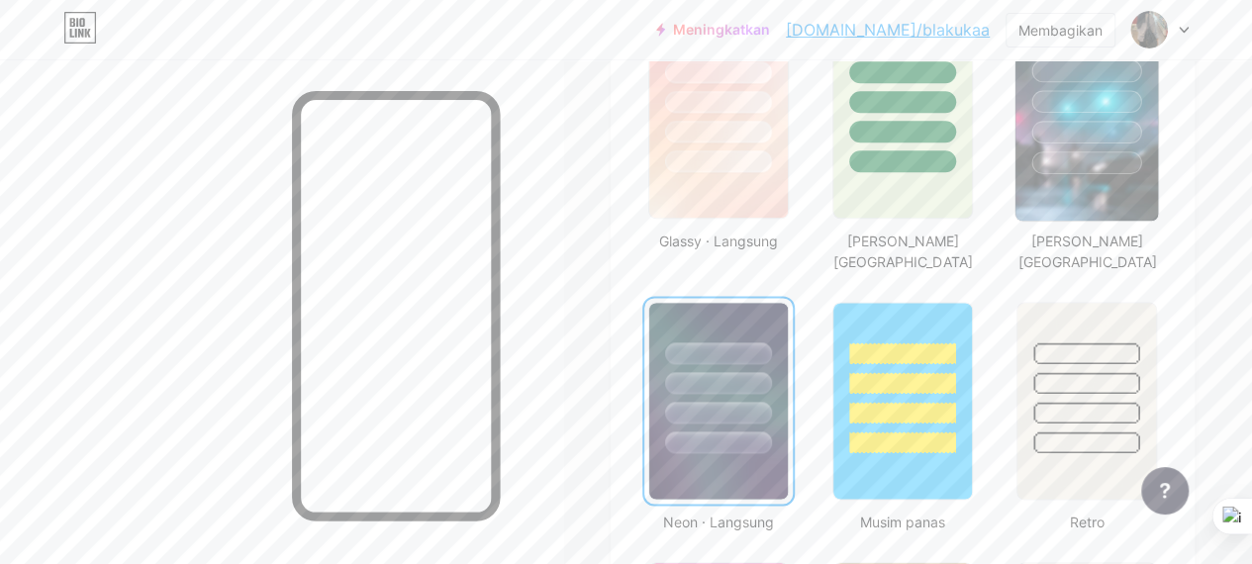
click at [1103, 165] on img at bounding box center [1086, 120] width 142 height 202
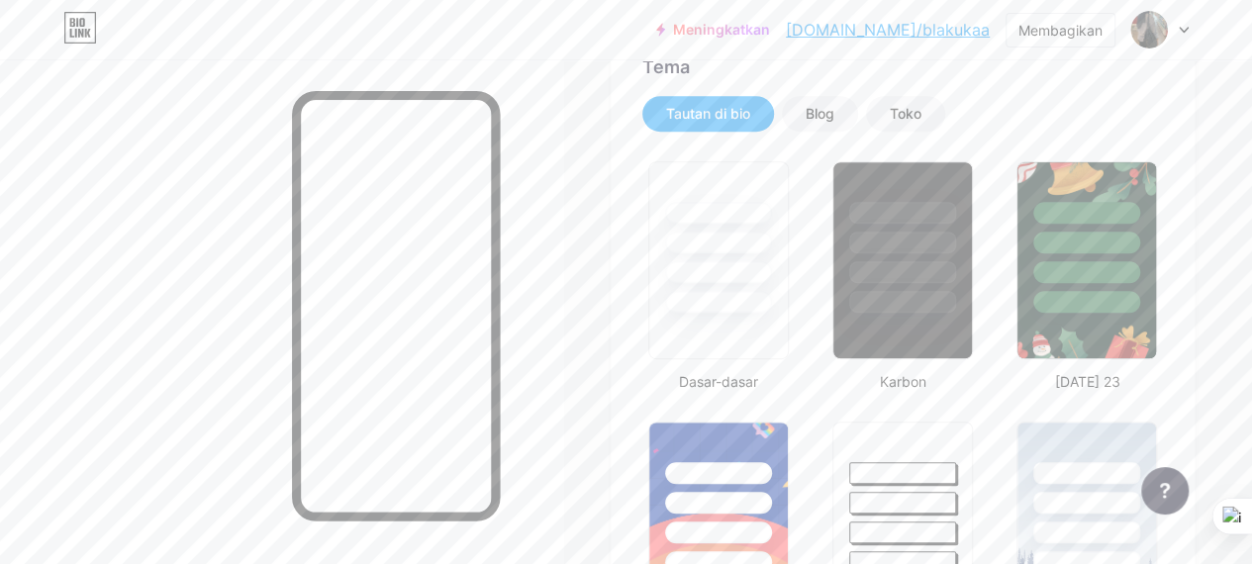
scroll to position [416, 0]
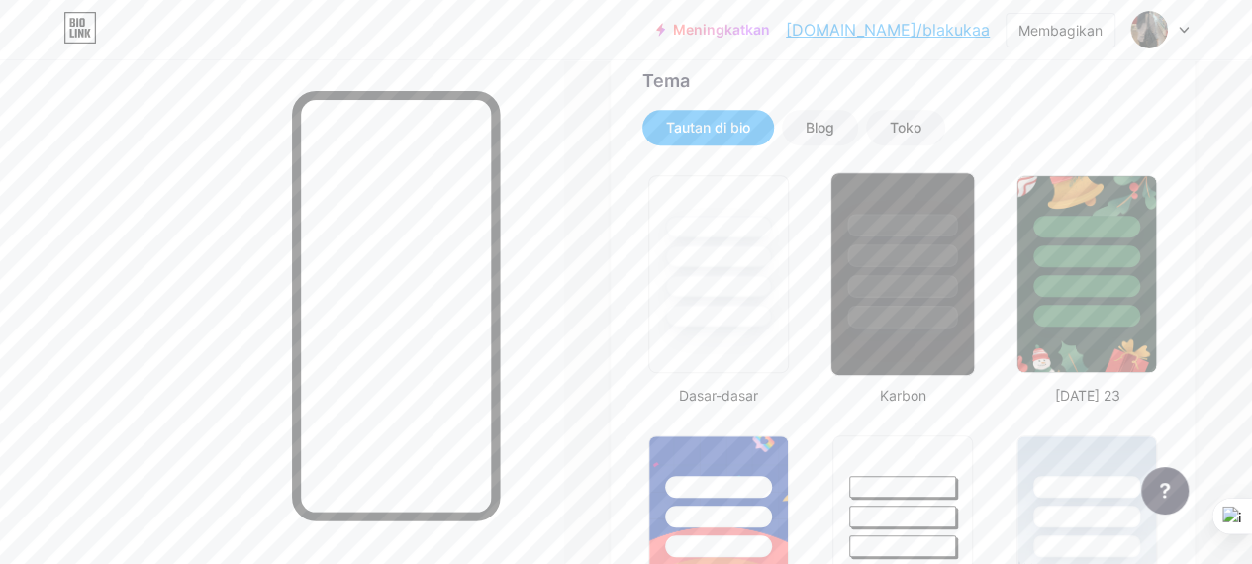
click at [943, 227] on div at bounding box center [903, 225] width 110 height 23
click at [760, 225] on div at bounding box center [719, 225] width 110 height 23
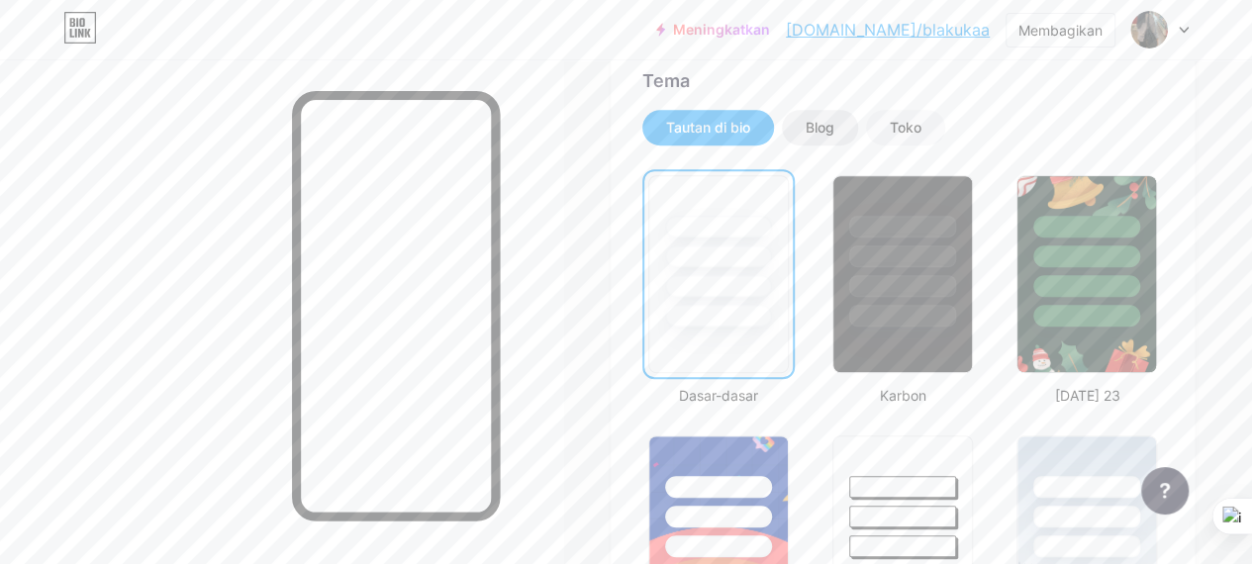
click at [833, 133] on font "Blog" at bounding box center [819, 127] width 29 height 17
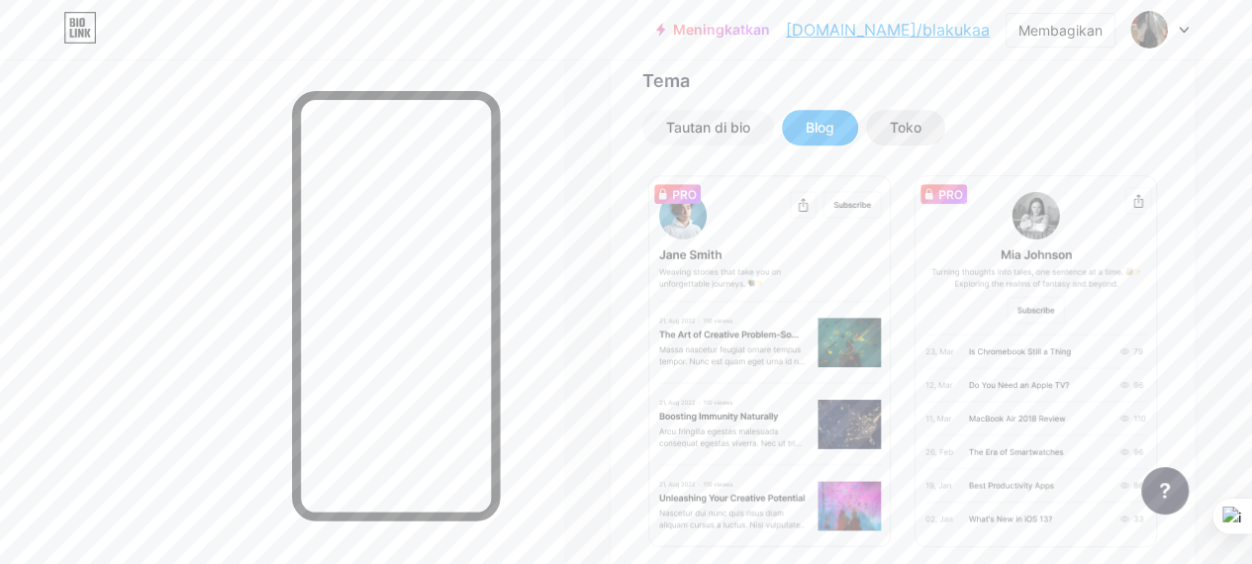
click at [934, 128] on div "Toko" at bounding box center [905, 128] width 79 height 36
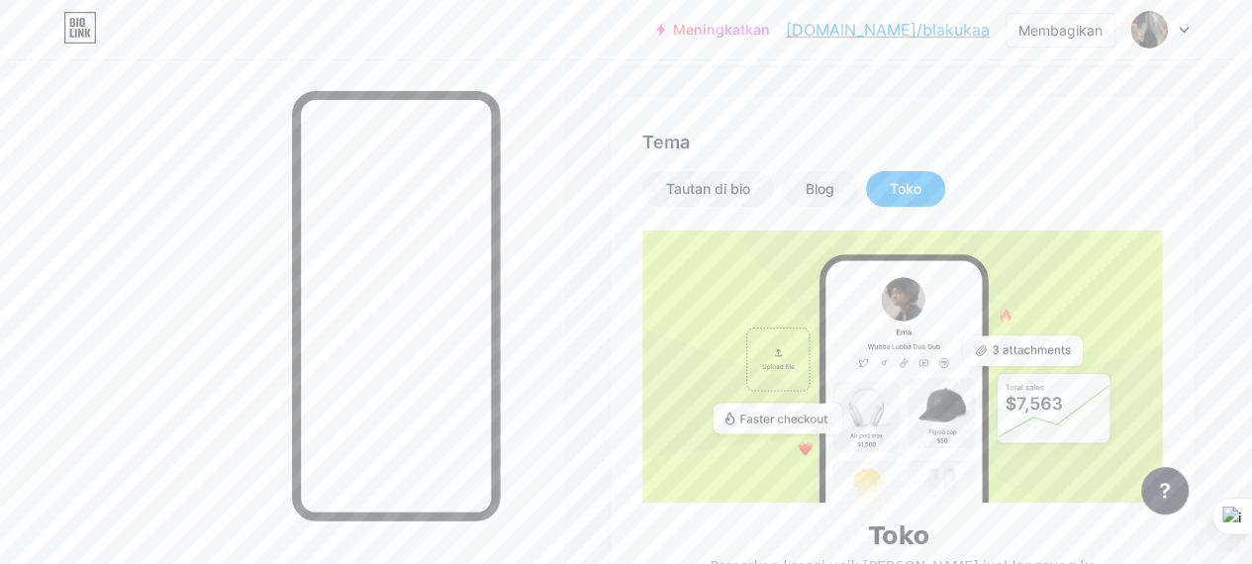
scroll to position [346, 0]
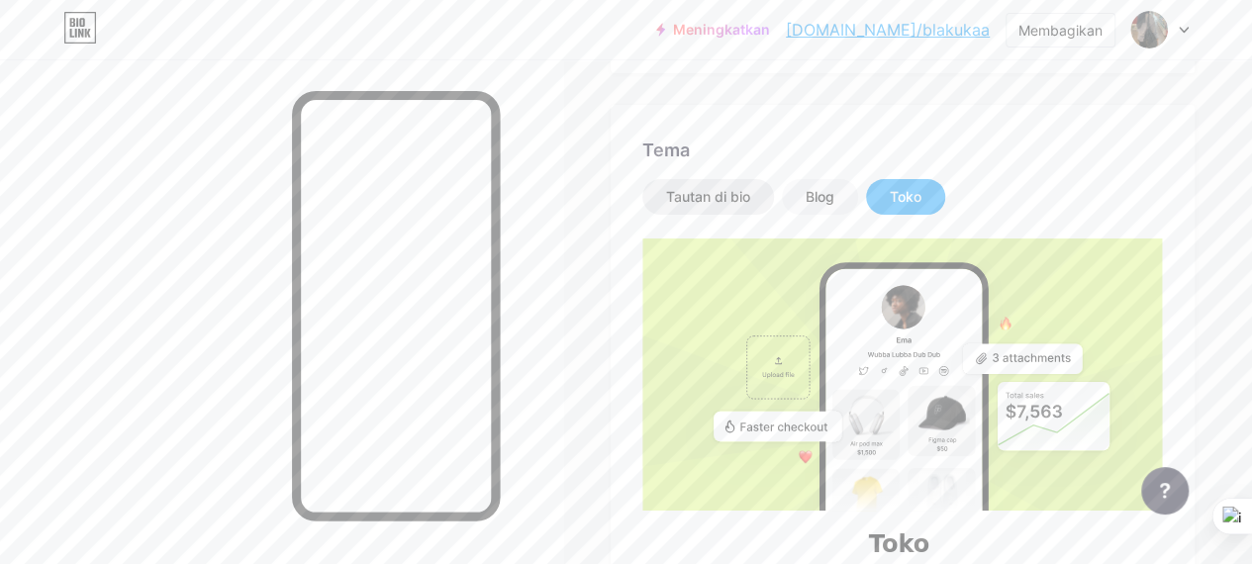
click at [702, 181] on div "Tautan di bio" at bounding box center [708, 197] width 132 height 36
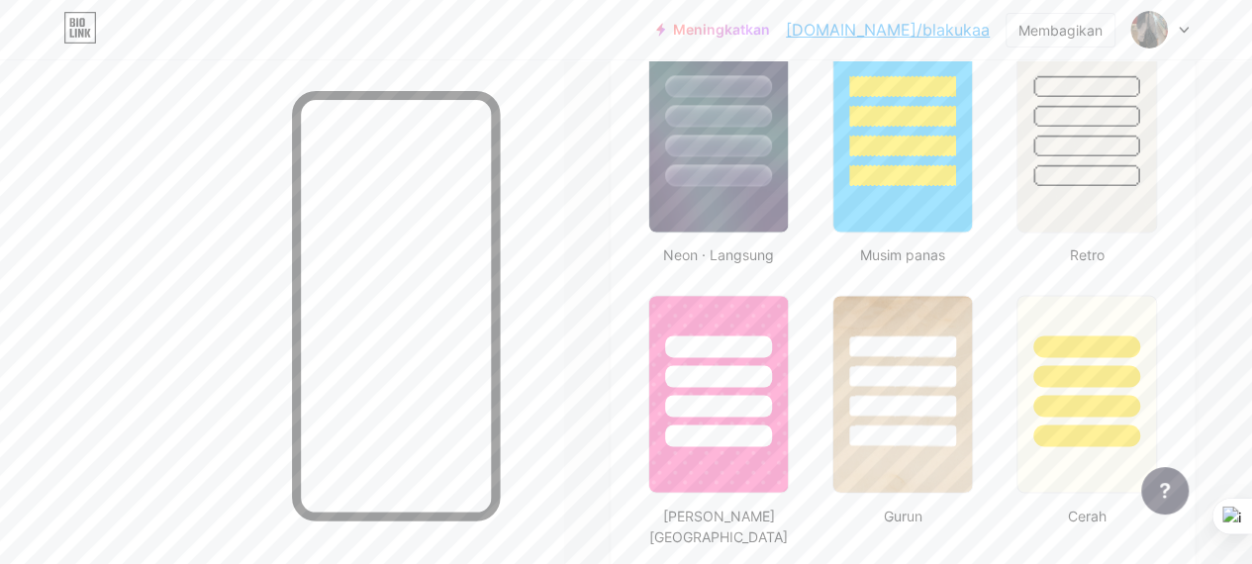
scroll to position [1399, 0]
click at [1130, 135] on div at bounding box center [1087, 146] width 110 height 23
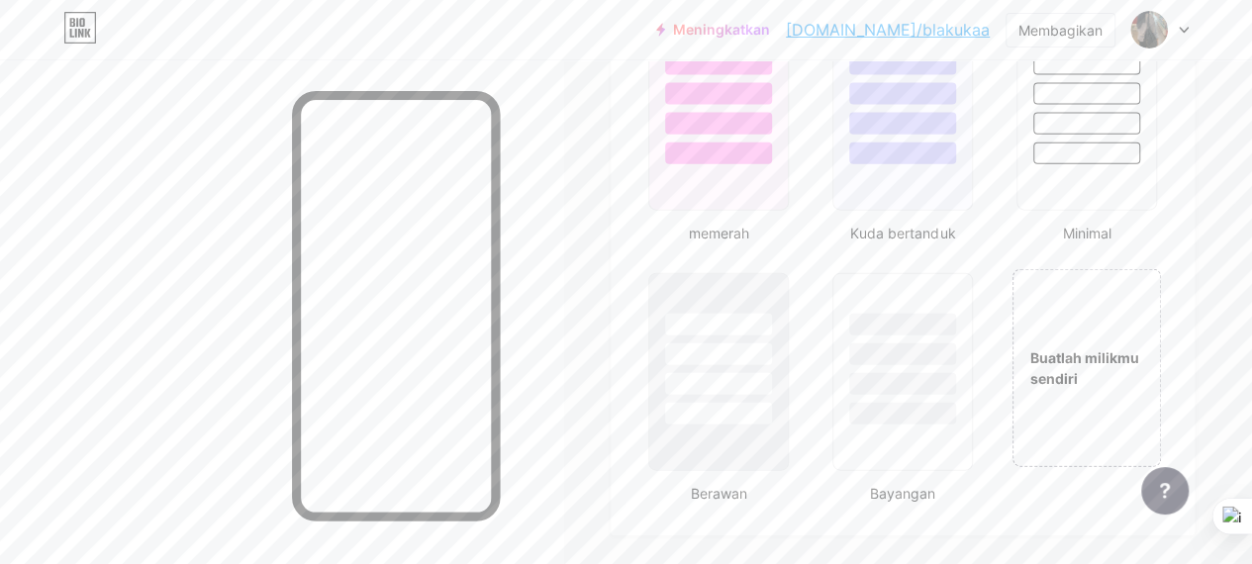
scroll to position [2264, 0]
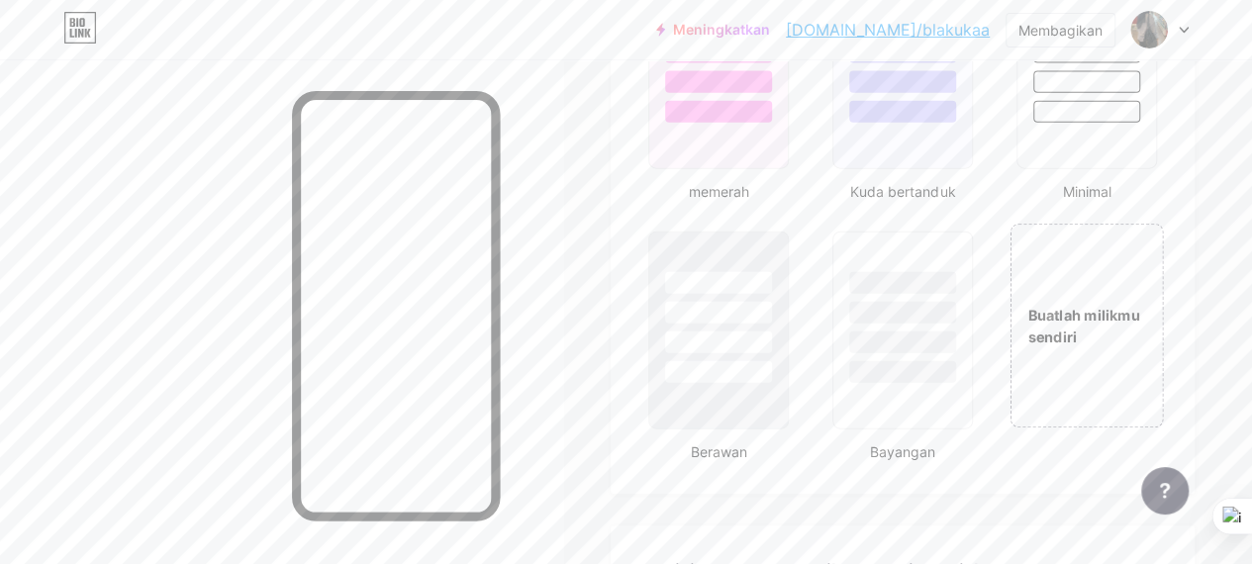
click at [1112, 305] on div "Buatlah milikmu sendiri" at bounding box center [1086, 326] width 150 height 43
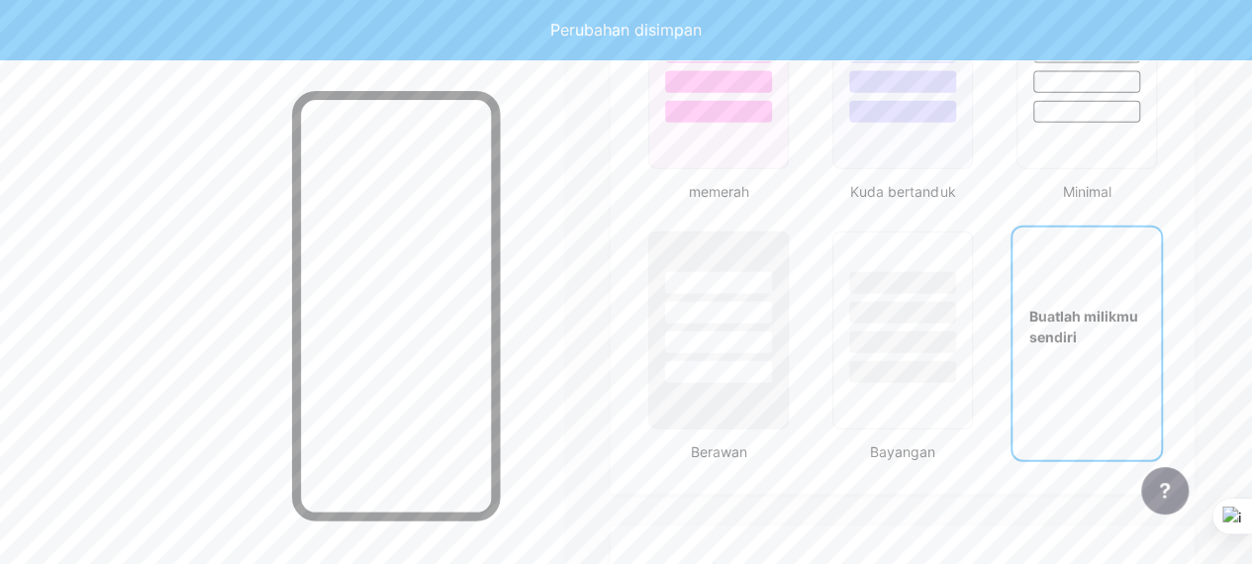
scroll to position [2668, 0]
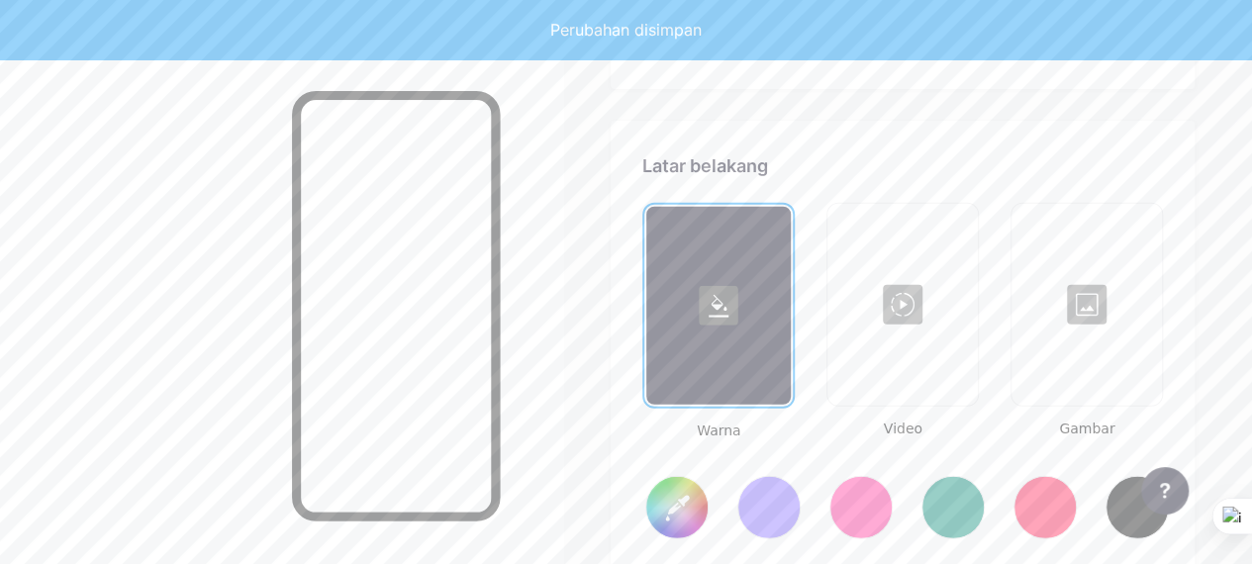
type input "#ffffff"
type input "#000000"
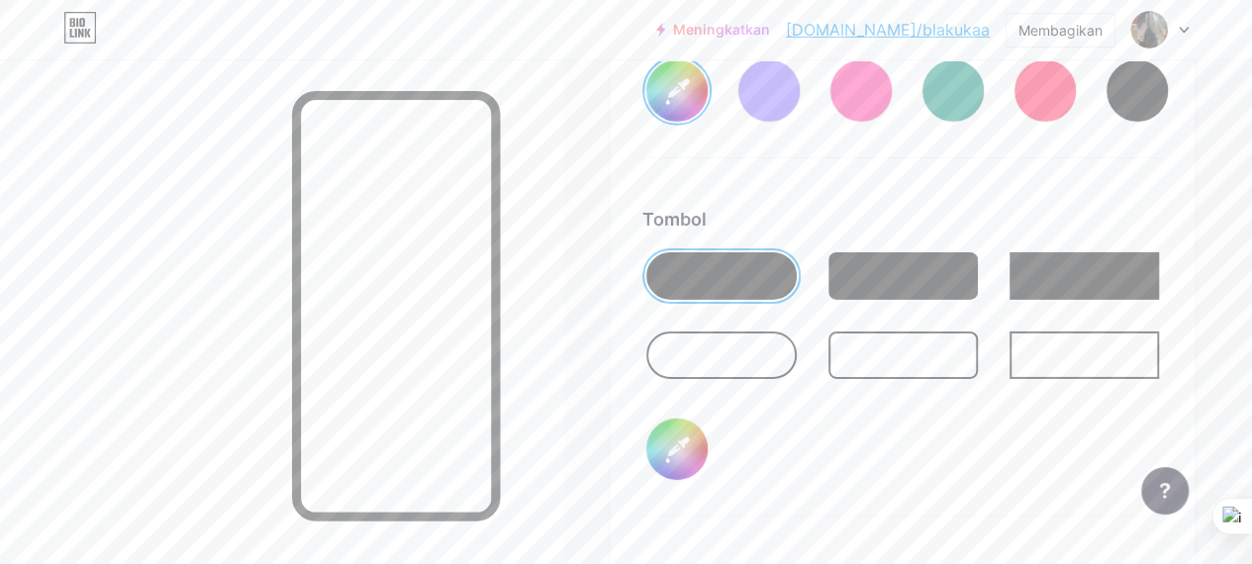
scroll to position [3088, 0]
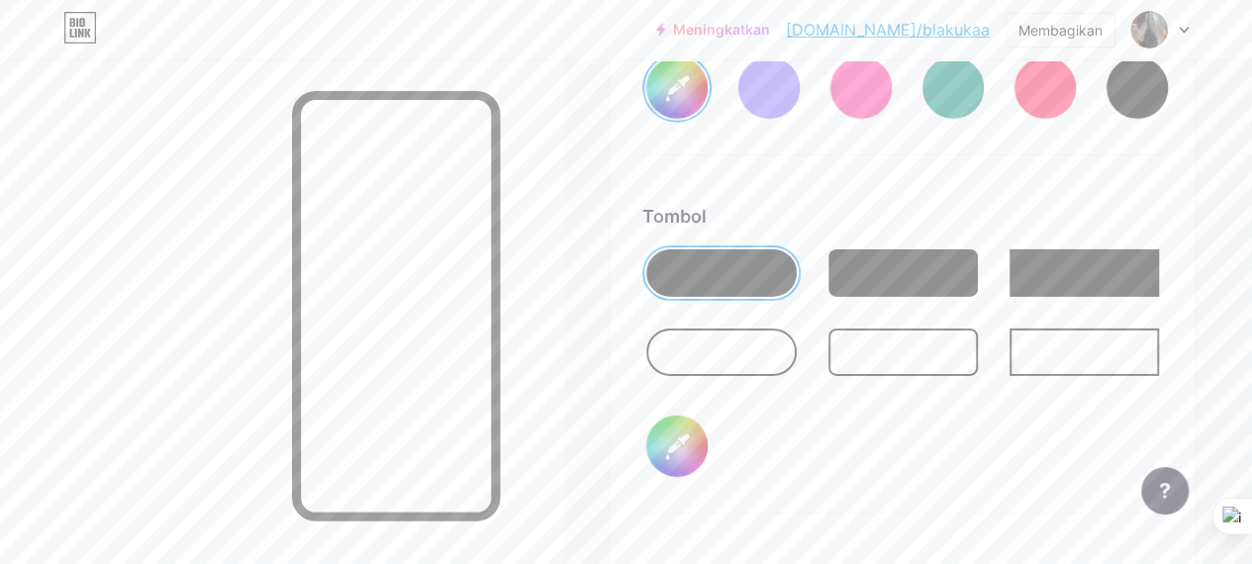
click at [714, 328] on div at bounding box center [720, 351] width 149 height 47
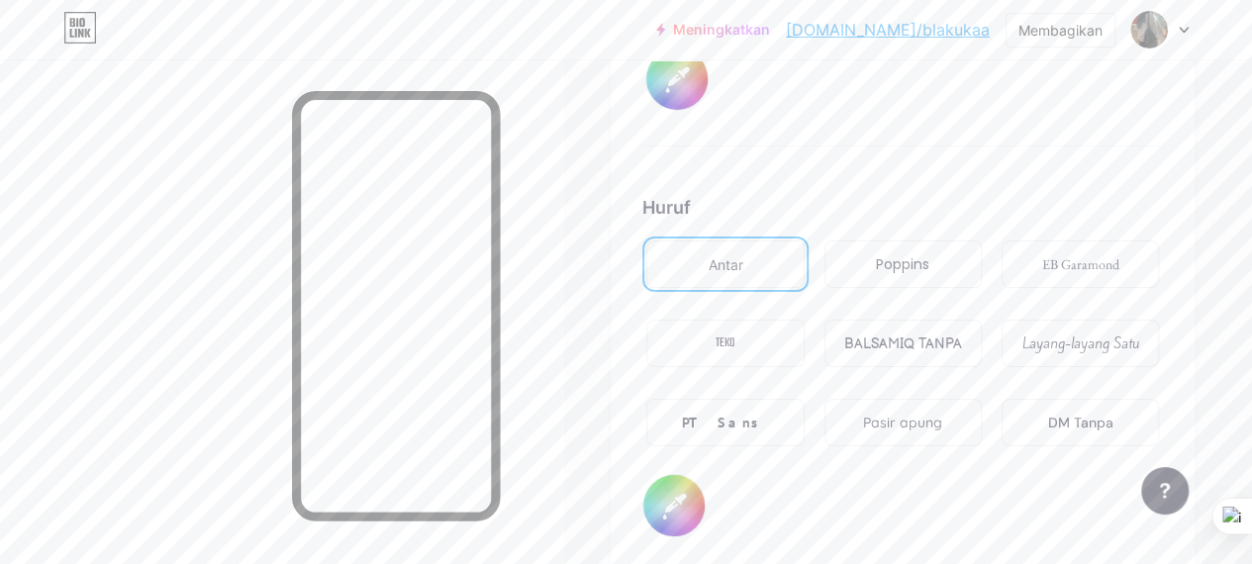
scroll to position [3456, 0]
click at [748, 413] on font "PT Sans" at bounding box center [725, 422] width 87 height 18
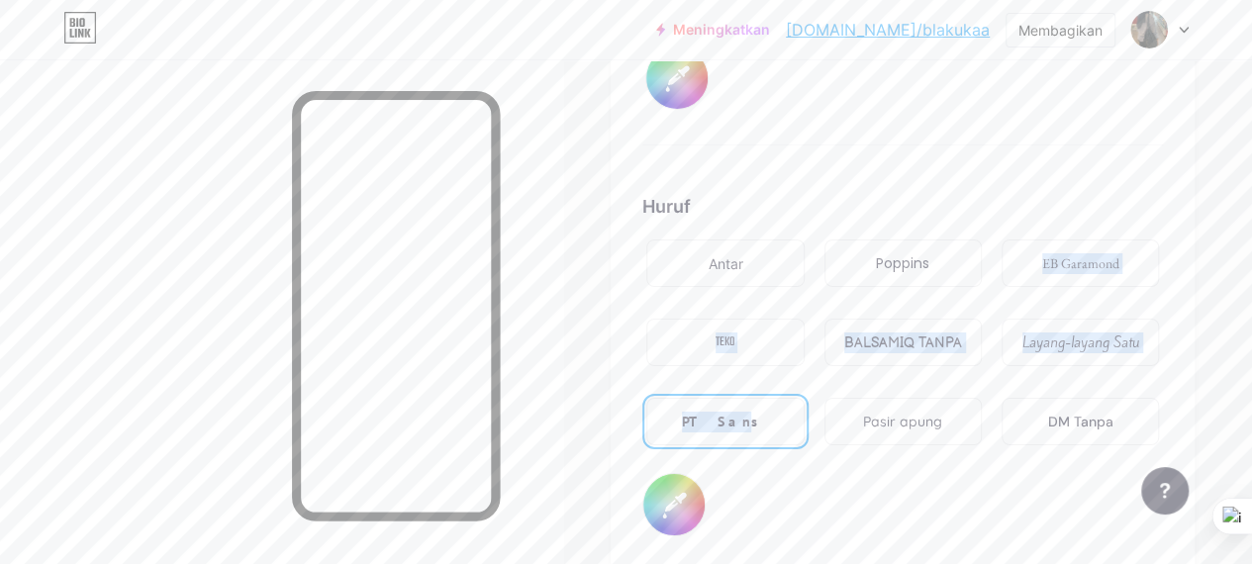
drag, startPoint x: 748, startPoint y: 382, endPoint x: 979, endPoint y: 248, distance: 267.3
click at [979, 248] on div "Antar Poppins EB Garamond TEKO BALSAMIQ TANPA Layang-layang Satu PT Sans Pasir …" at bounding box center [902, 353] width 520 height 237
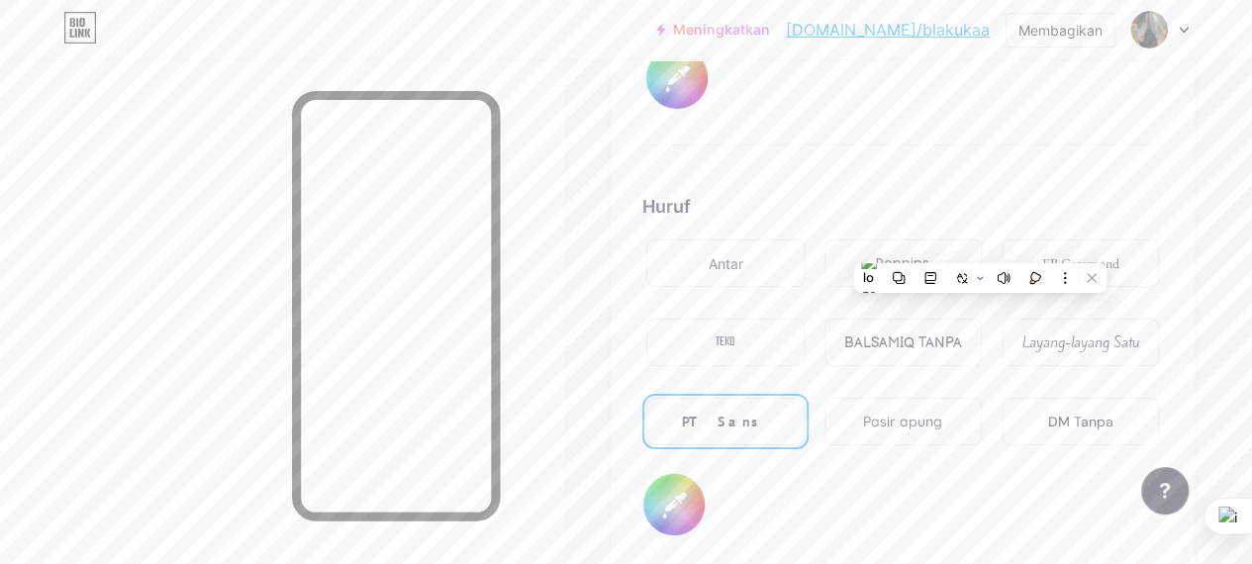
click at [948, 430] on div "Huruf Antar Poppins EB Garamond TEKO BALSAMIQ TANPA Layang-layang Satu PT Sans …" at bounding box center [902, 364] width 520 height 343
click at [937, 332] on div "BALSAMIQ TANPA" at bounding box center [903, 342] width 118 height 21
type input "#ffffff"
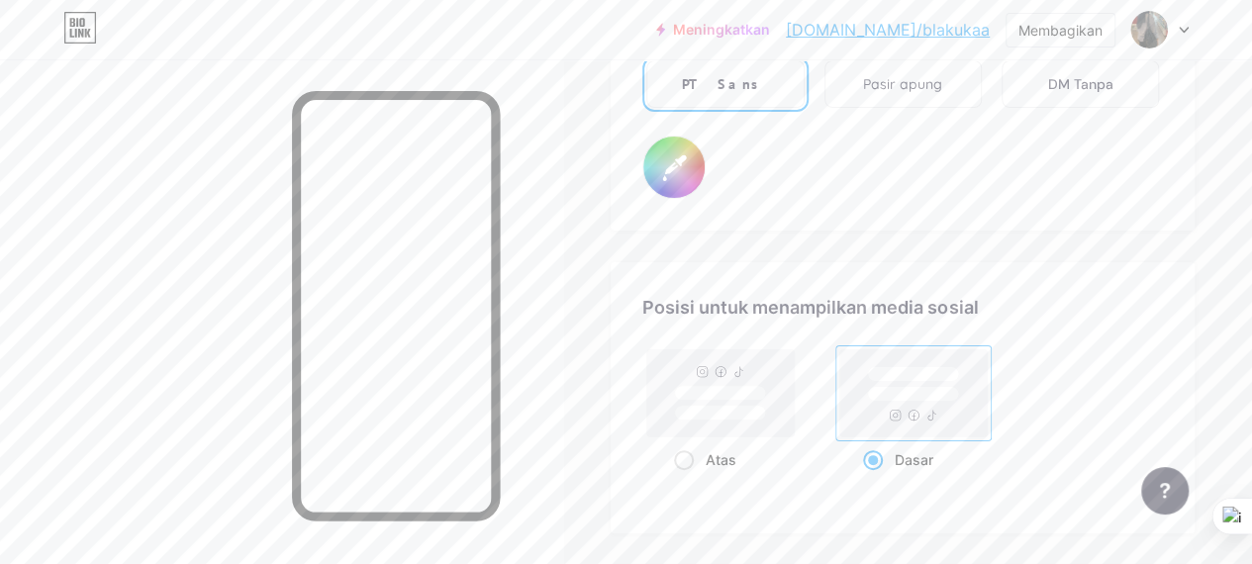
scroll to position [3794, 0]
click at [718, 388] on rect at bounding box center [720, 391] width 147 height 87
click at [687, 477] on input "Atas" at bounding box center [680, 483] width 13 height 13
radio input "true"
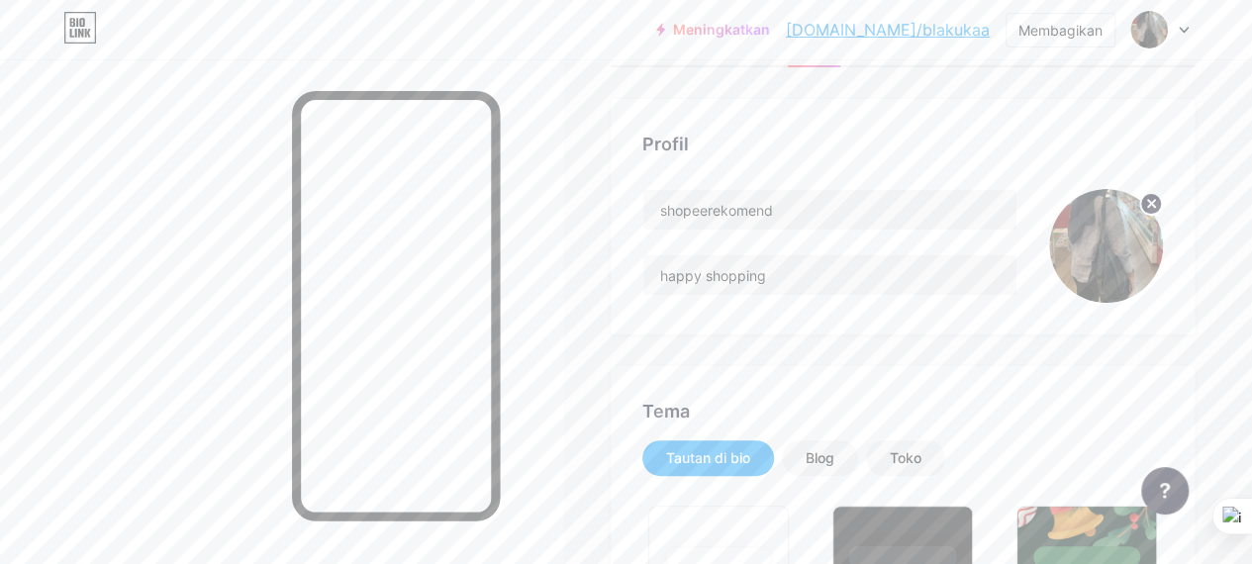
scroll to position [0, 0]
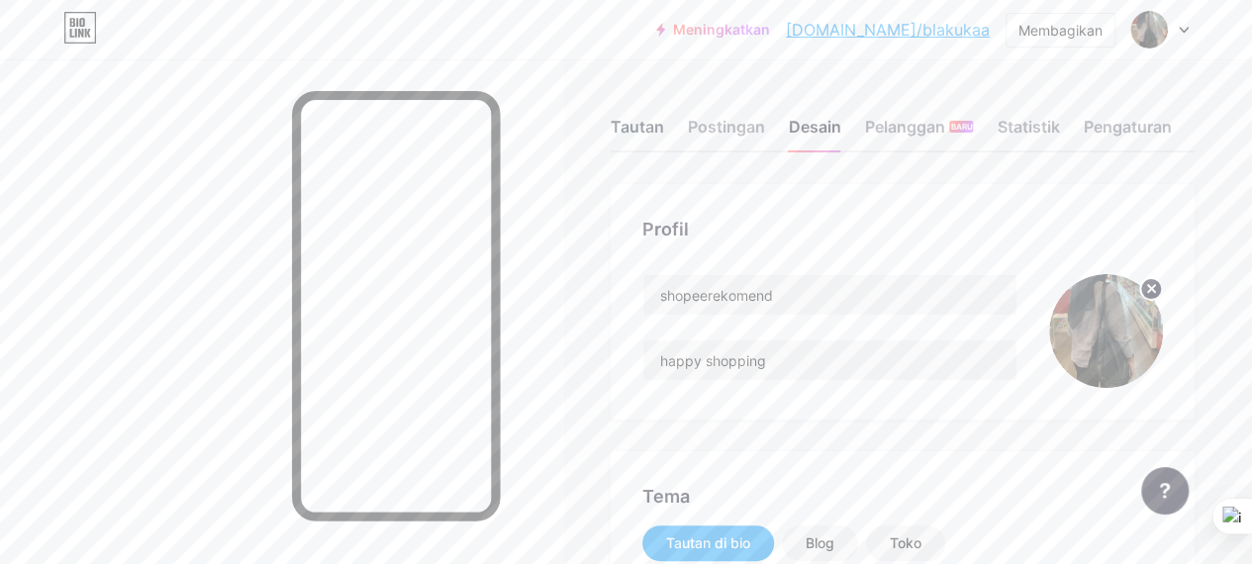
drag, startPoint x: 936, startPoint y: 276, endPoint x: 638, endPoint y: 126, distance: 333.6
click at [638, 126] on font "Tautan" at bounding box center [636, 127] width 53 height 20
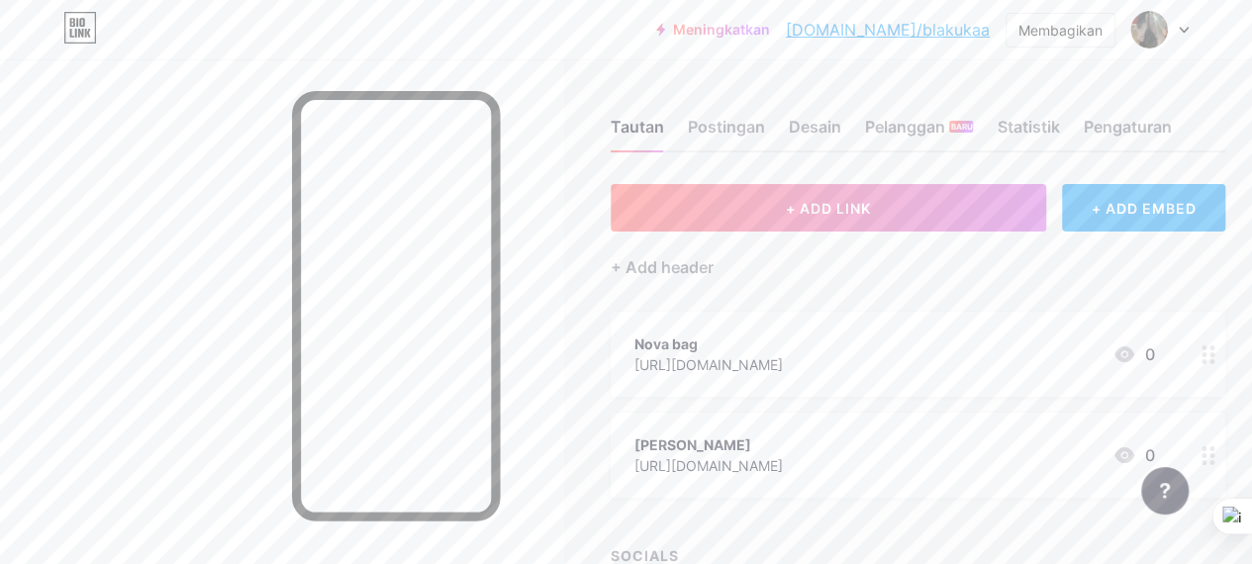
click at [1222, 355] on div at bounding box center [1208, 354] width 34 height 85
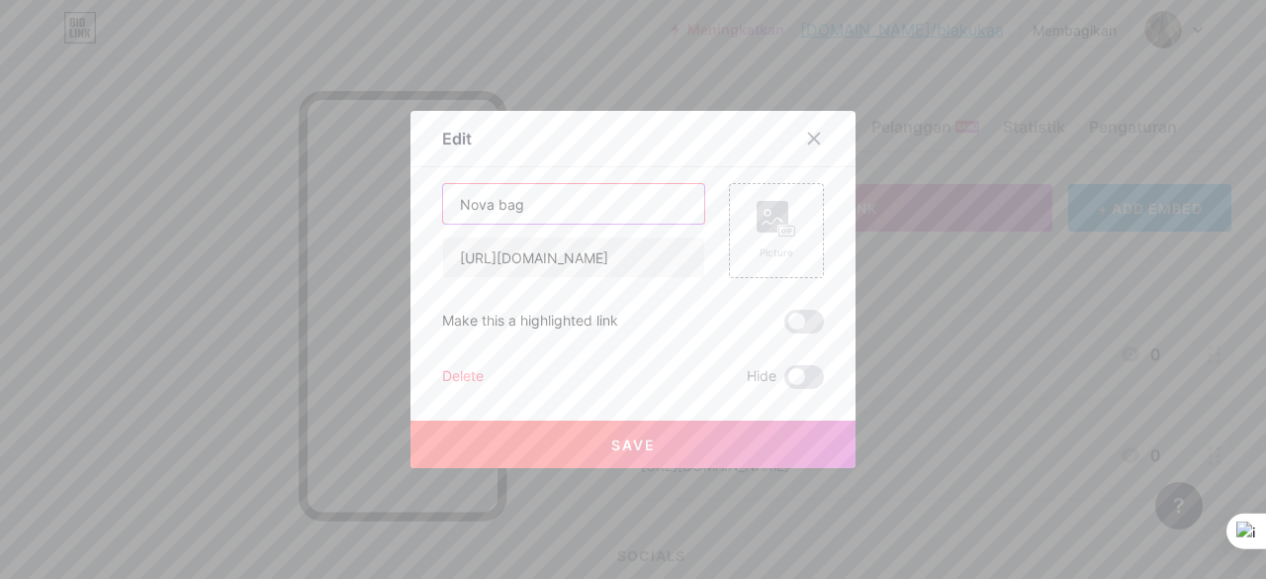
click at [445, 203] on input "Nova bag" at bounding box center [573, 204] width 261 height 40
type input "1. Nova bag"
click at [705, 430] on button "Menyimpan" at bounding box center [633, 443] width 445 height 47
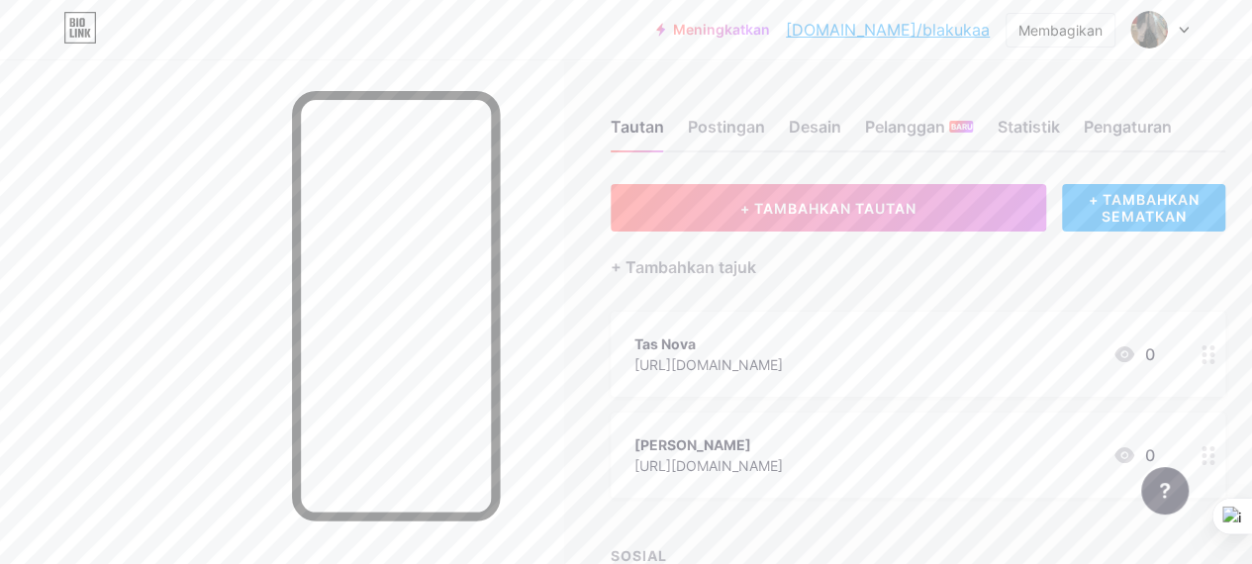
click at [783, 444] on div "Kardigan Calluna" at bounding box center [708, 444] width 148 height 21
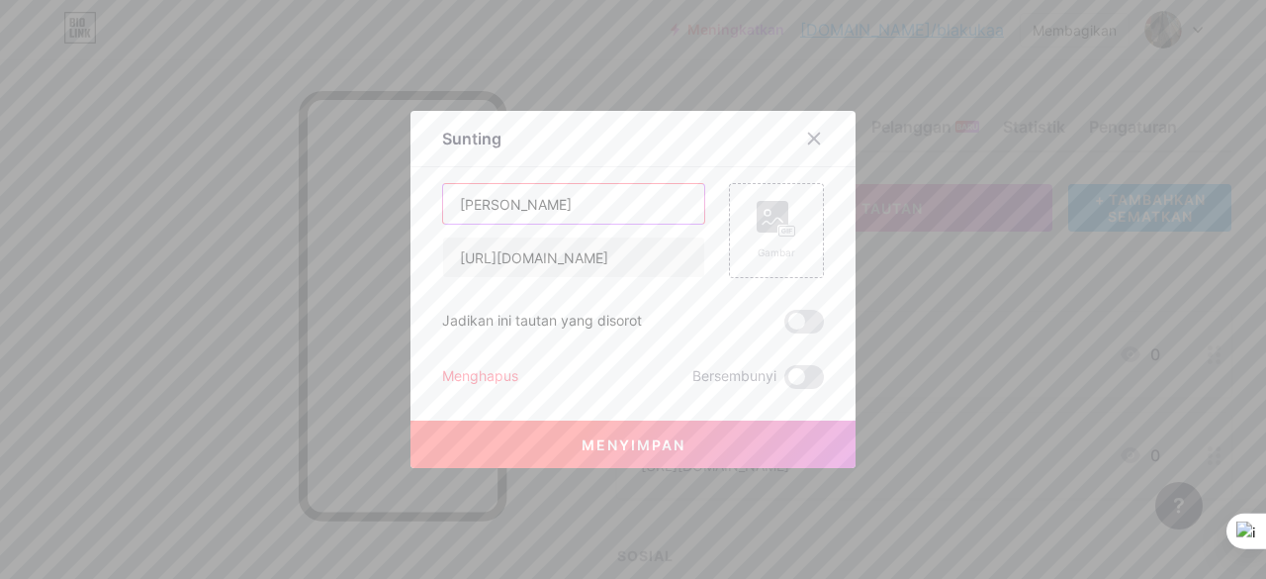
click at [447, 202] on input "Calluna Cardigan" at bounding box center [573, 204] width 261 height 40
type input "2. Calluna Cardigan"
click at [675, 451] on font "Menyimpan" at bounding box center [634, 444] width 104 height 17
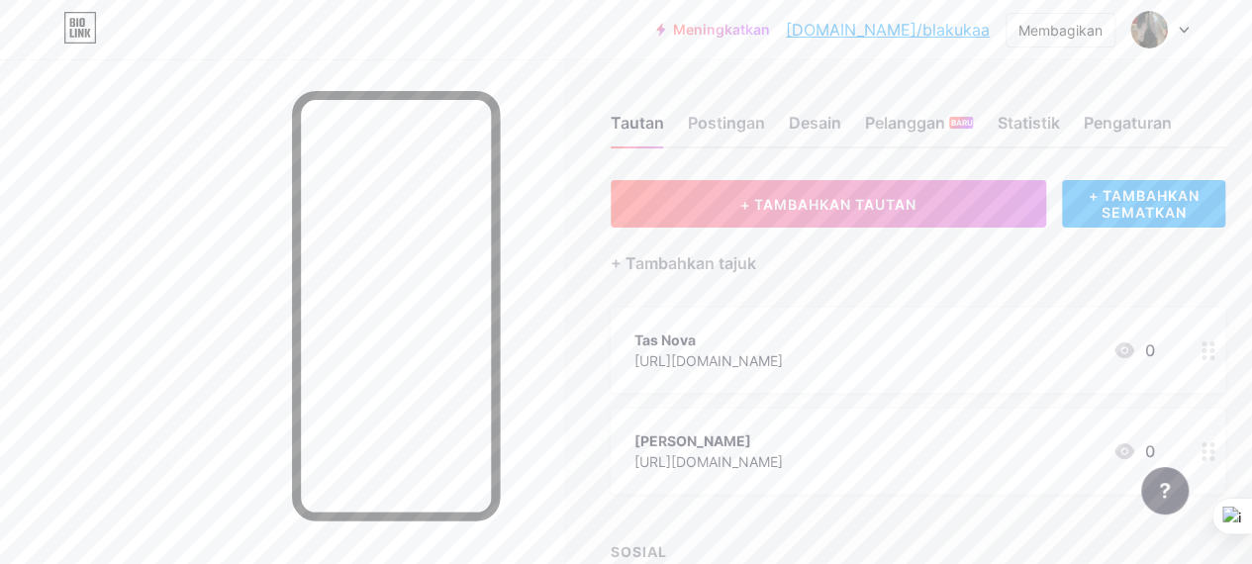
scroll to position [3, 0]
click at [944, 28] on font "[DOMAIN_NAME]/blakukaa" at bounding box center [888, 30] width 204 height 20
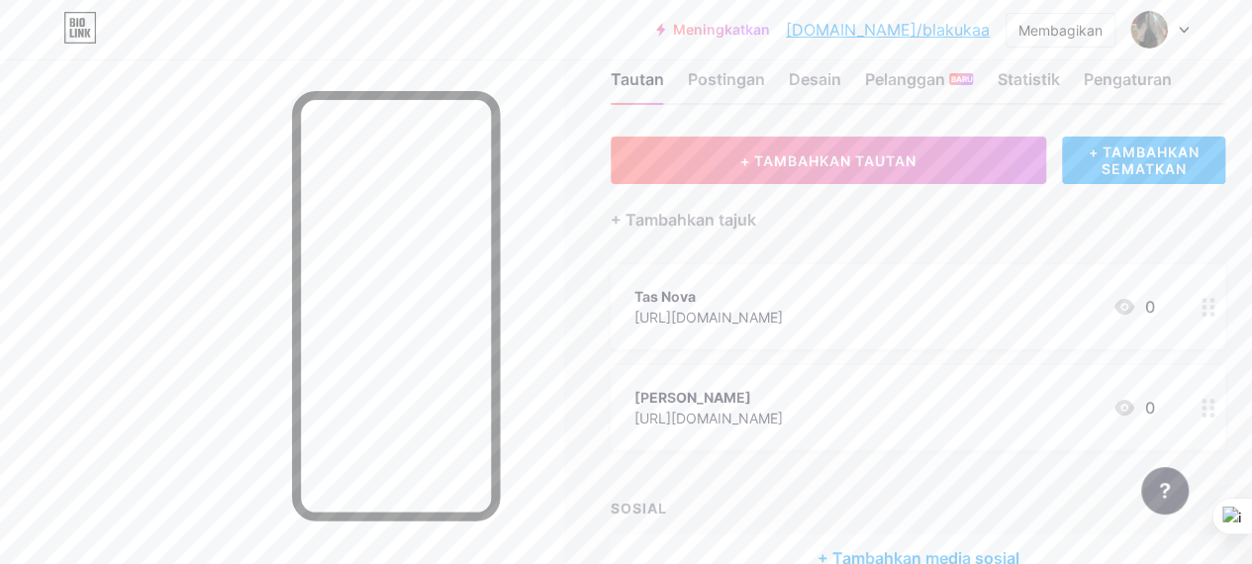
scroll to position [46, 0]
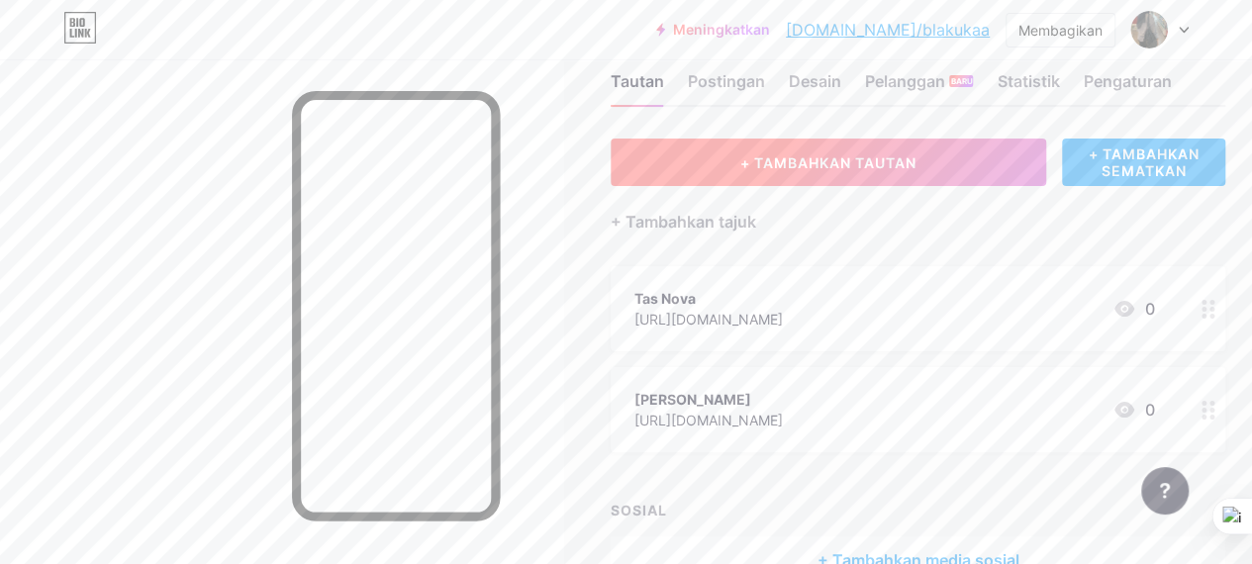
click at [742, 171] on button "+ TAMBAHKAN TAUTAN" at bounding box center [827, 162] width 435 height 47
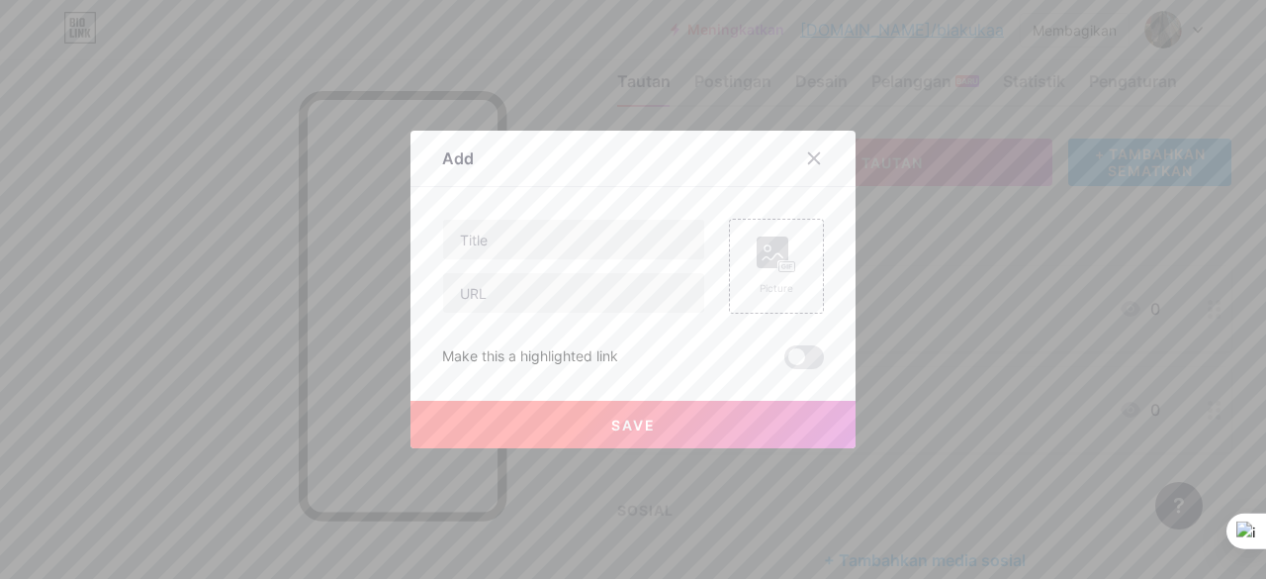
click at [742, 171] on div "Add" at bounding box center [633, 163] width 445 height 47
click at [550, 235] on input "text" at bounding box center [573, 240] width 261 height 40
type input "o"
type input "O"
type input "3. Outer RIBBON"
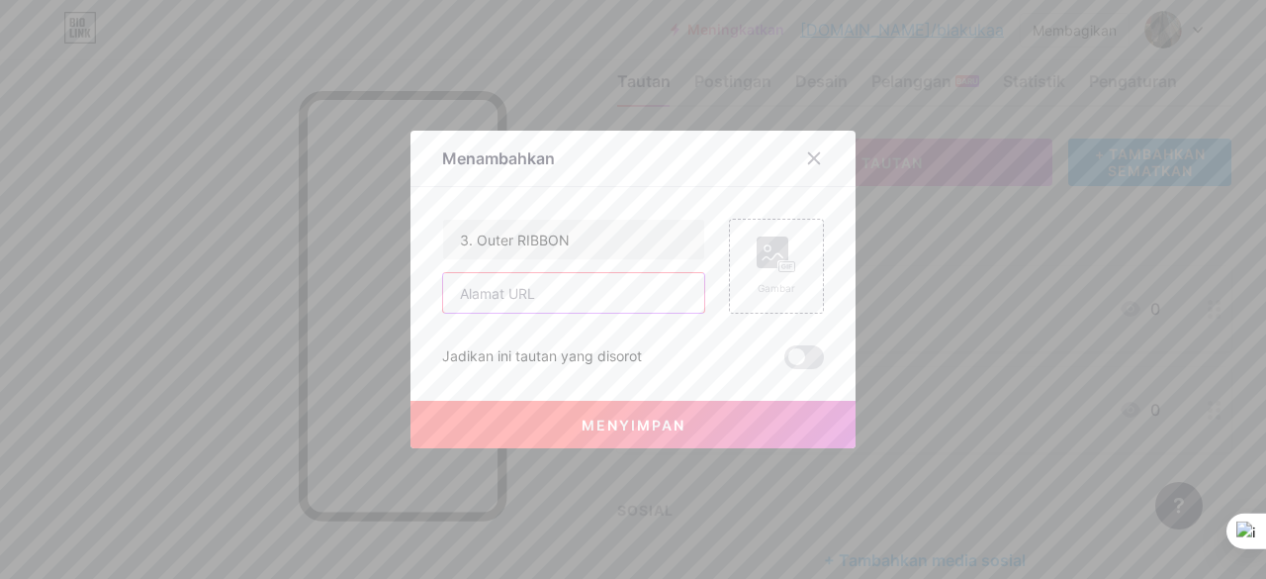
click at [513, 300] on input "text" at bounding box center [573, 293] width 261 height 40
paste input "[URL][DOMAIN_NAME]"
type input "[URL][DOMAIN_NAME]"
click at [612, 413] on button "Menyimpan" at bounding box center [633, 424] width 445 height 47
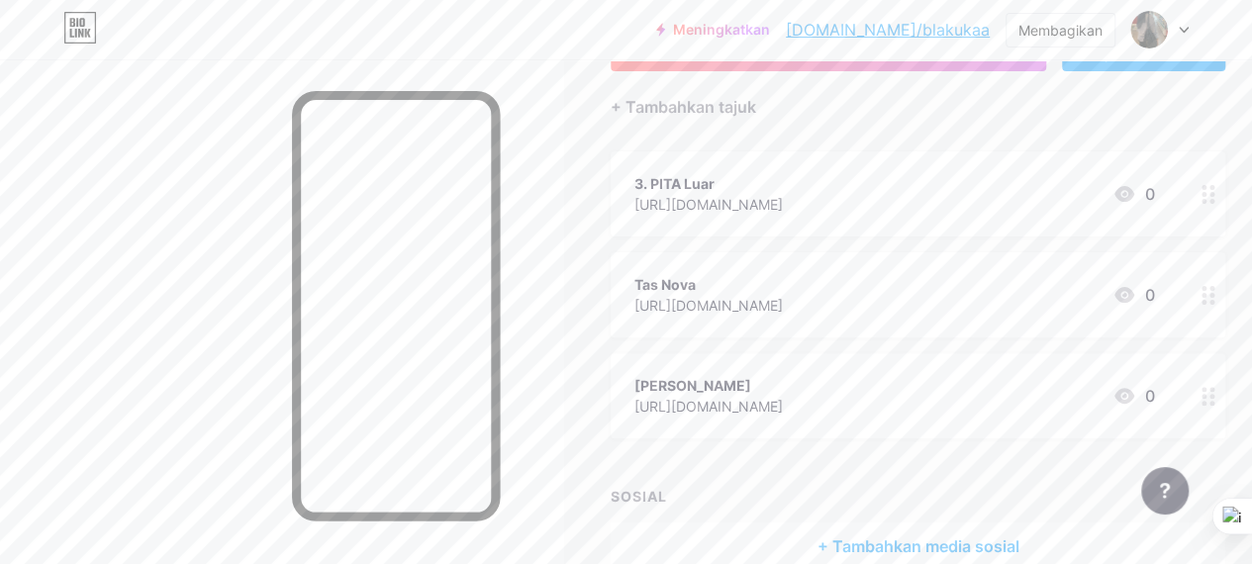
scroll to position [157, 0]
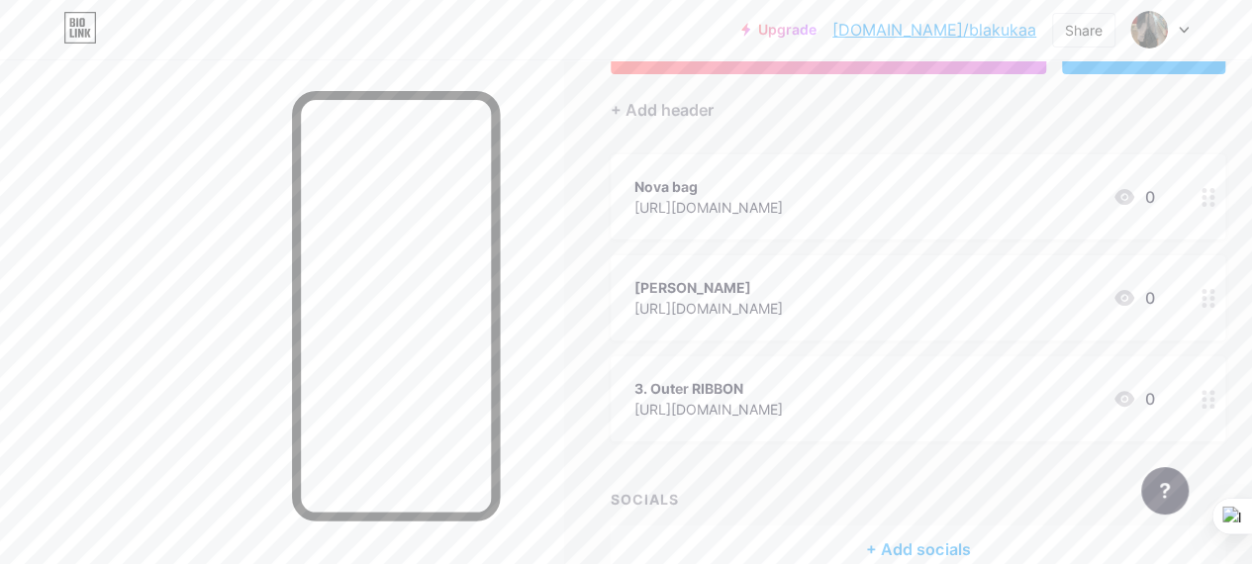
click at [781, 282] on div "Calluna Cardigan" at bounding box center [708, 287] width 148 height 21
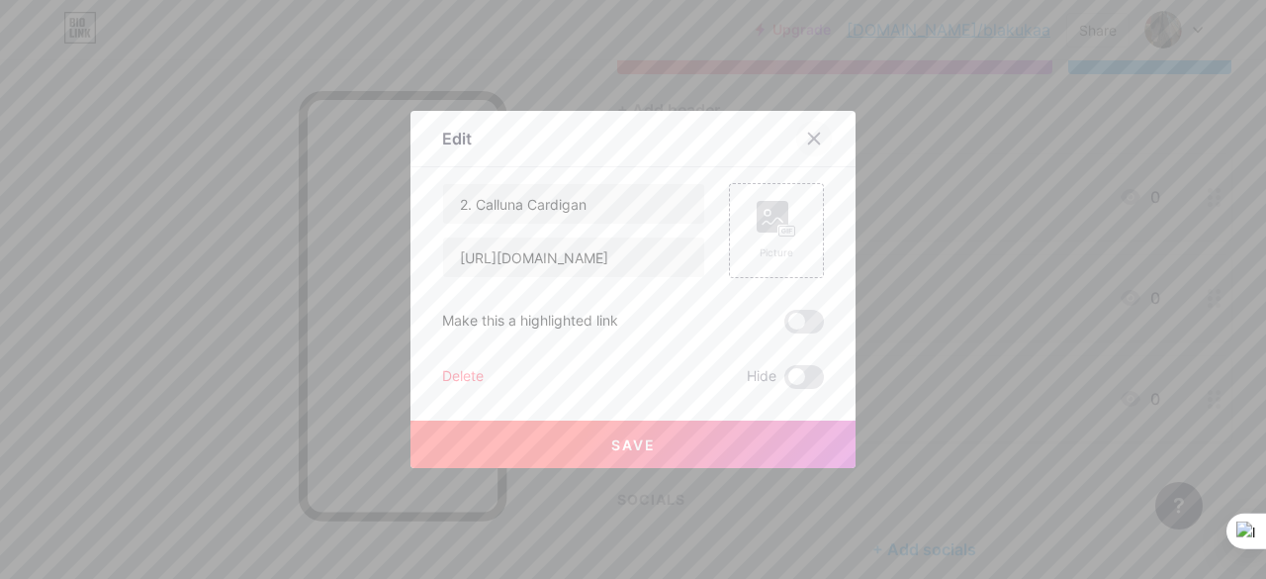
click at [813, 140] on icon at bounding box center [814, 139] width 16 height 16
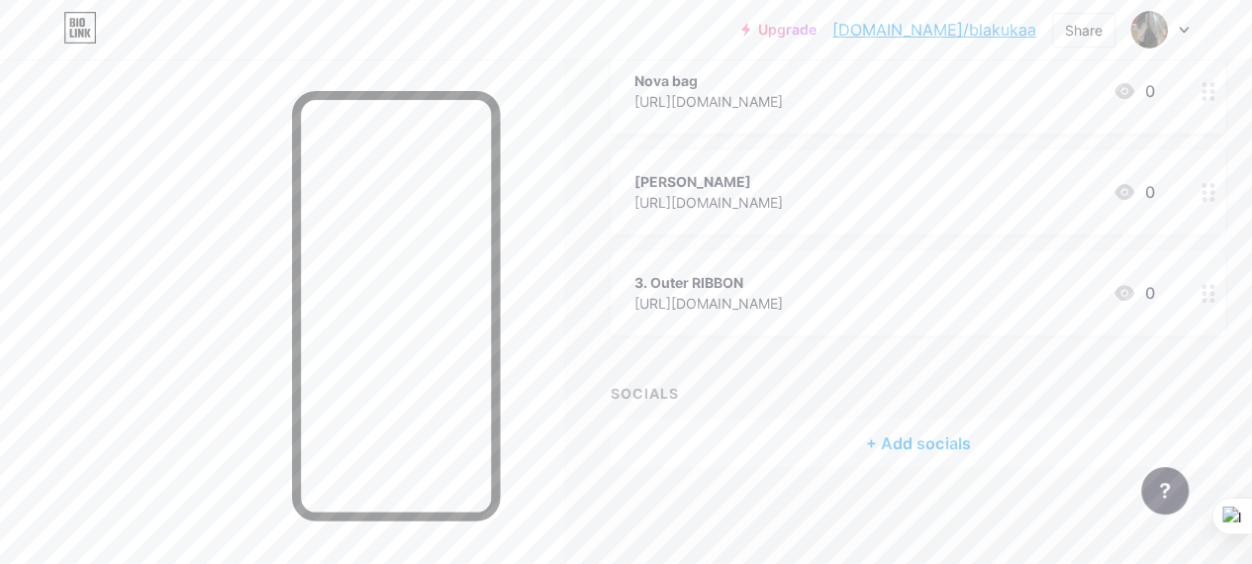
scroll to position [264, 0]
click at [877, 436] on div "+ Add socials" at bounding box center [917, 442] width 614 height 47
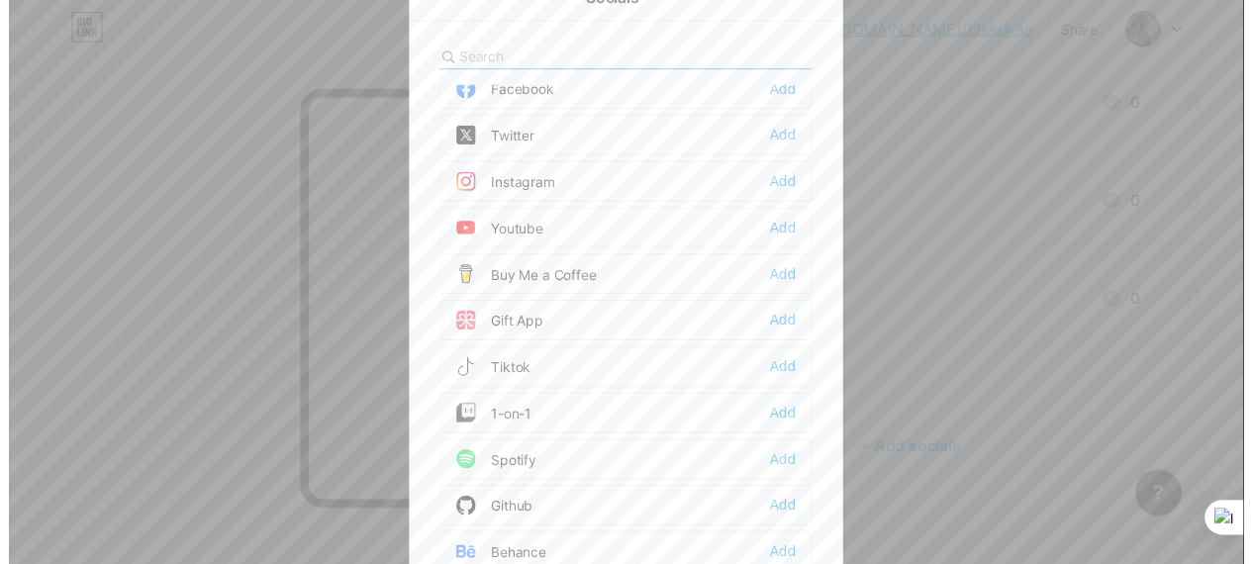
scroll to position [0, 0]
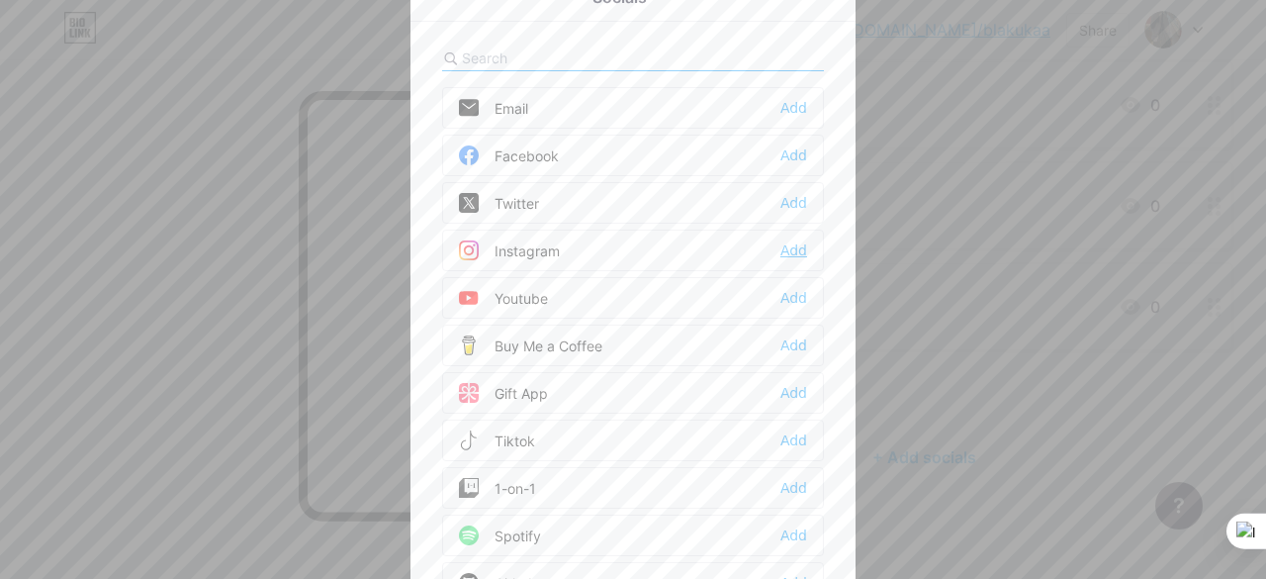
click at [784, 245] on div "Add" at bounding box center [794, 250] width 27 height 20
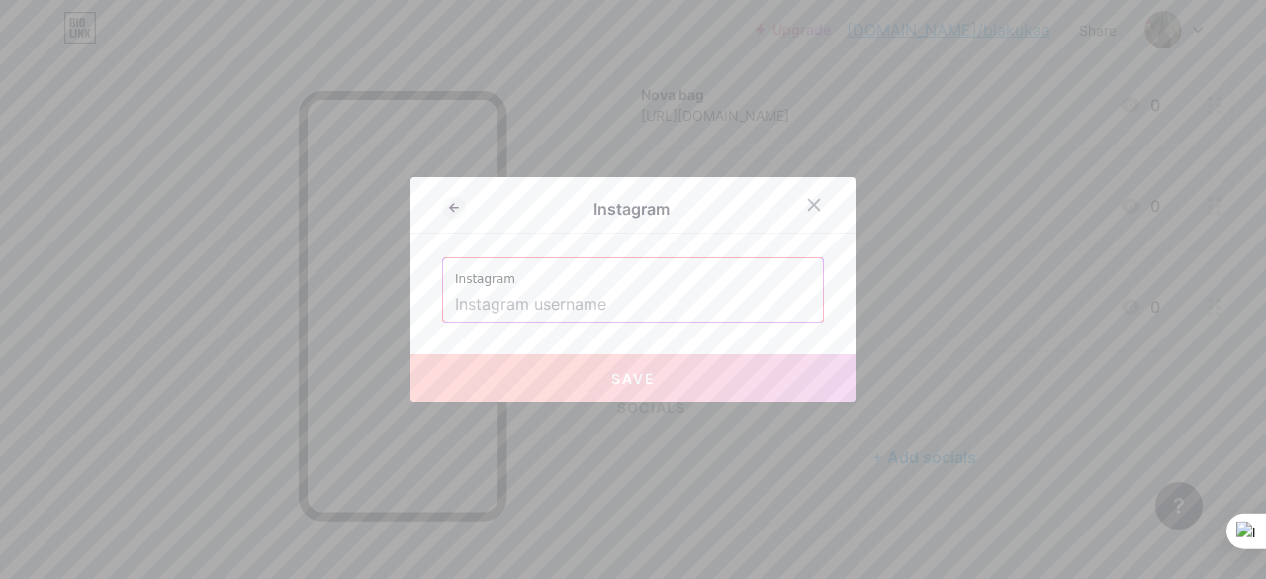
click at [554, 301] on input "text" at bounding box center [633, 305] width 356 height 34
click at [818, 201] on div at bounding box center [814, 205] width 36 height 36
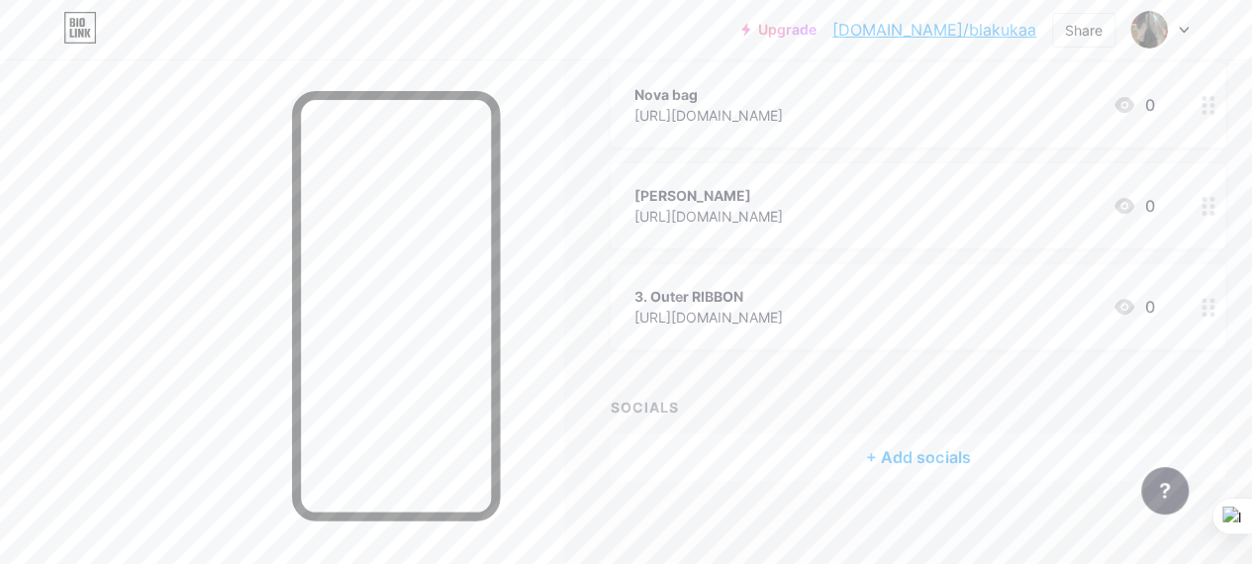
click at [893, 458] on div "+ Add socials" at bounding box center [917, 456] width 614 height 47
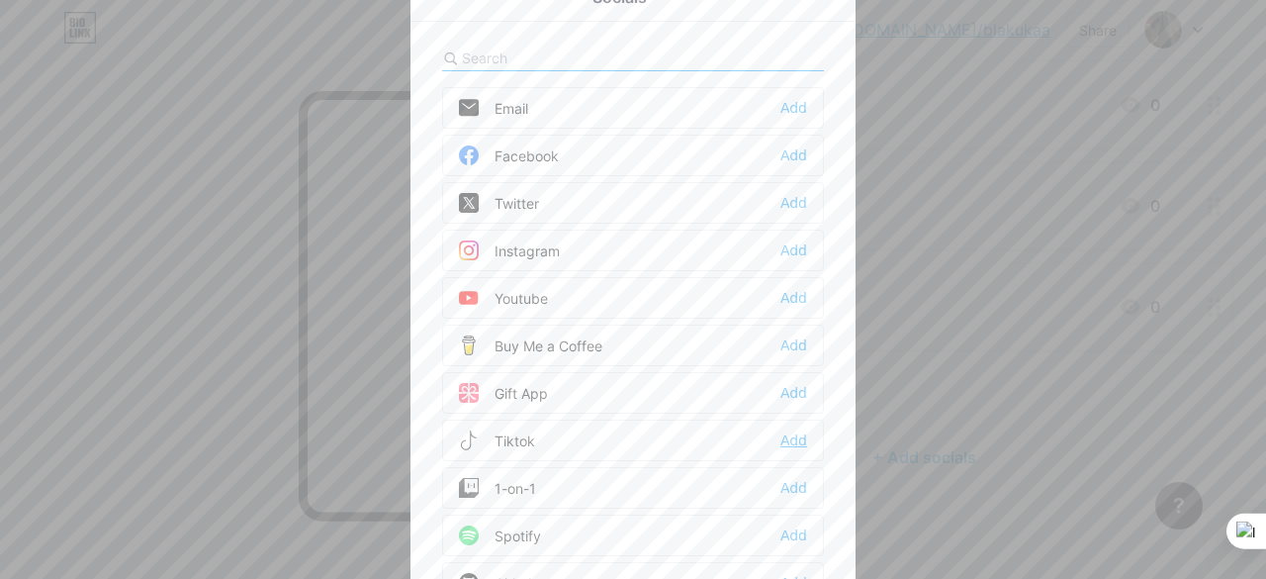
click at [781, 432] on div "Add" at bounding box center [794, 440] width 27 height 20
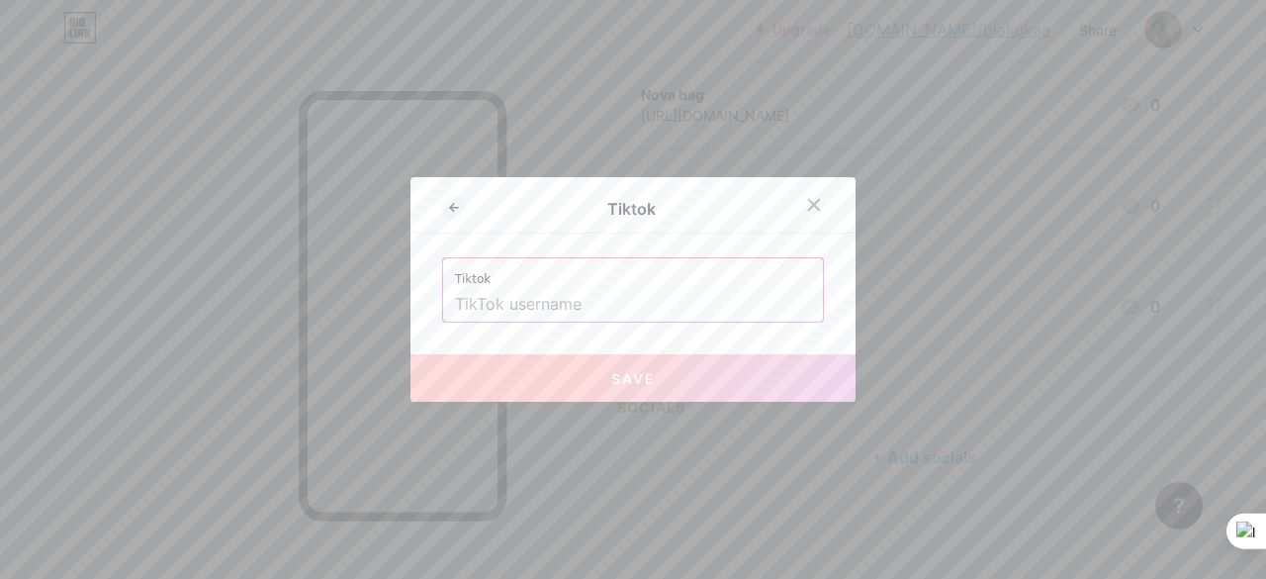
click at [562, 302] on input "text" at bounding box center [633, 305] width 356 height 34
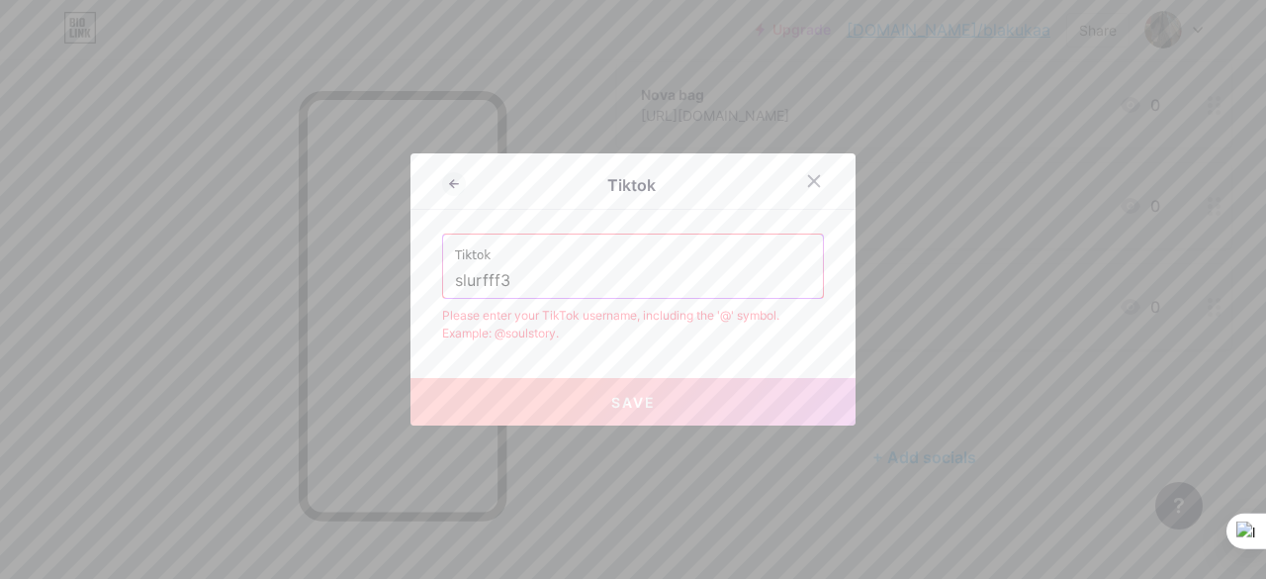
click at [446, 278] on div "Tiktok slurfff3" at bounding box center [633, 265] width 380 height 63
click at [455, 282] on input "slurfff3" at bounding box center [633, 281] width 356 height 34
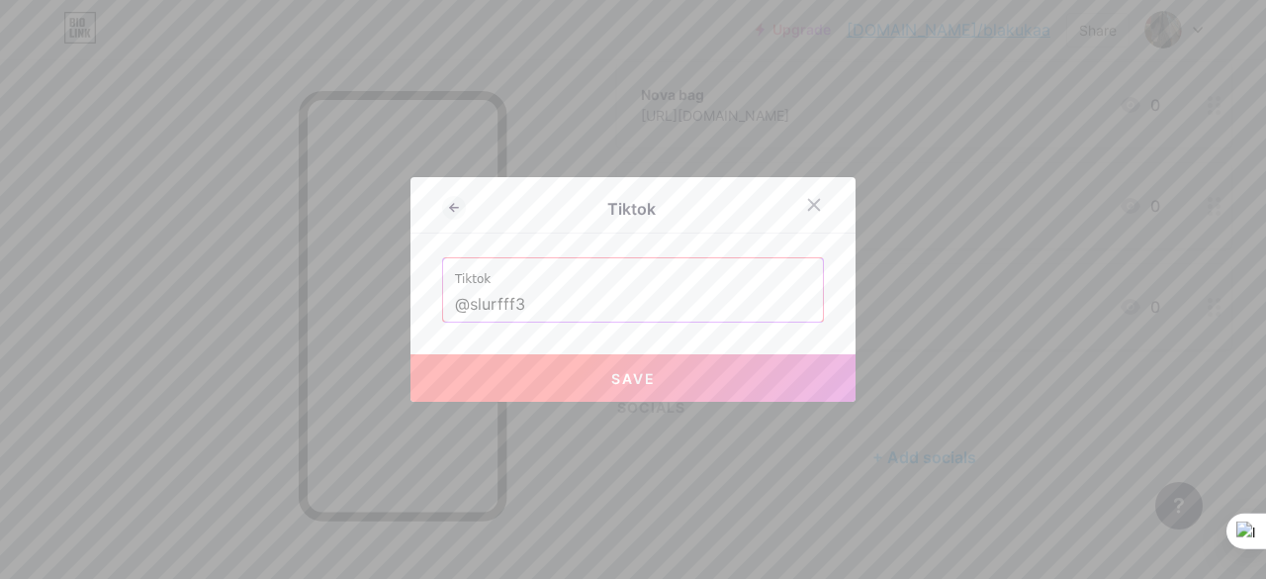
click at [623, 366] on button "Save" at bounding box center [633, 377] width 445 height 47
type input "https://tiktok.com/@slurfff3"
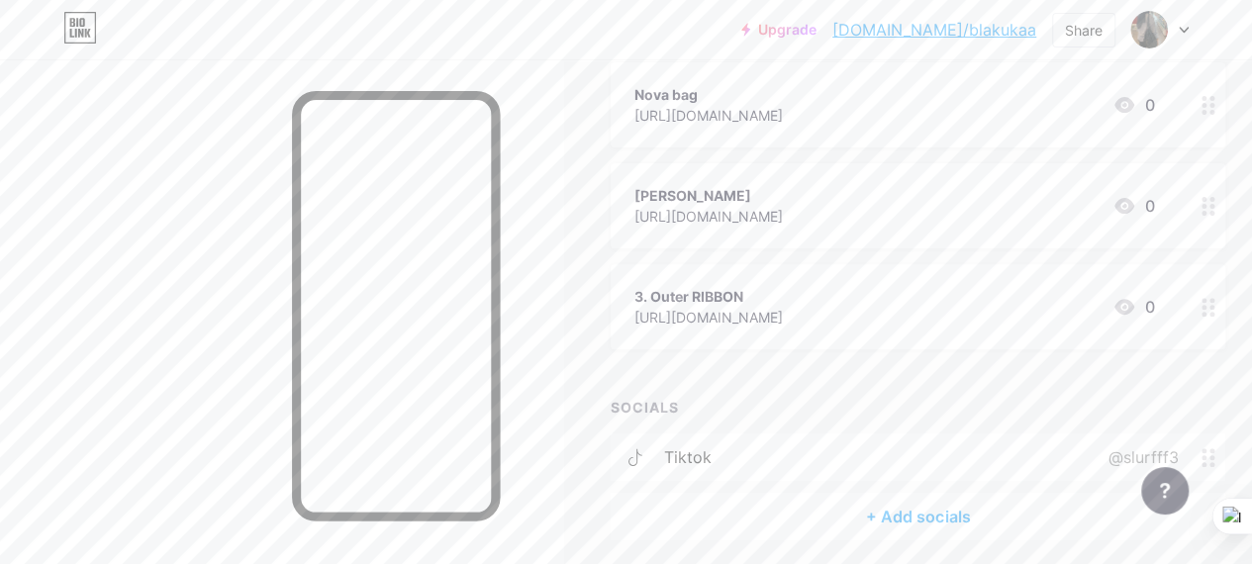
click at [896, 517] on div "+ Add socials" at bounding box center [917, 516] width 614 height 47
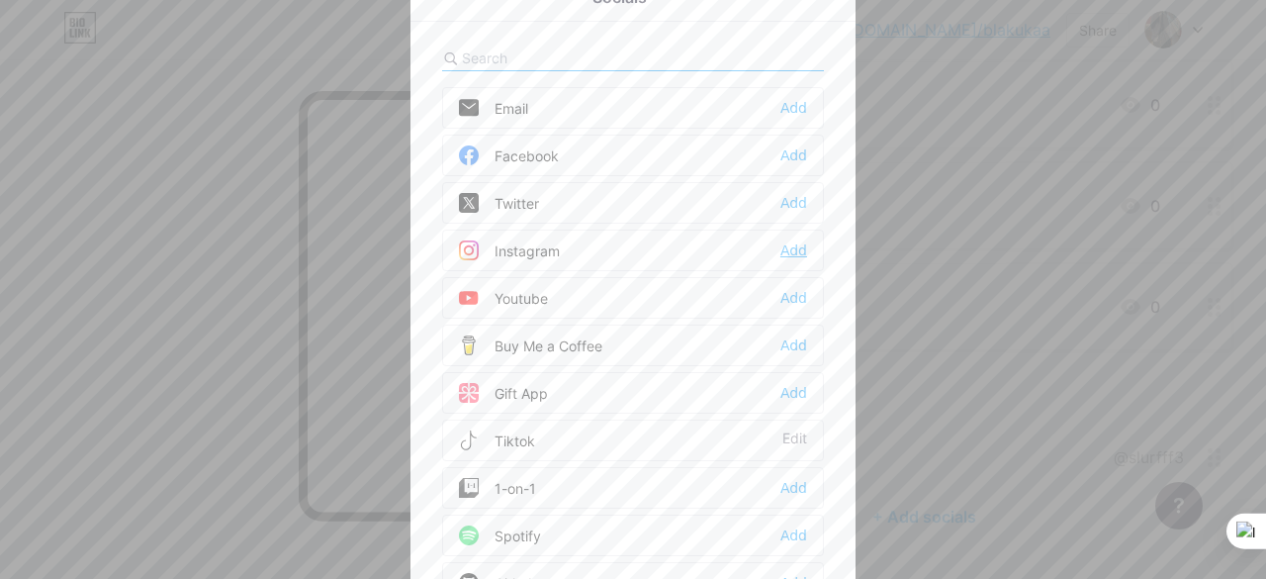
click at [792, 246] on div "Add" at bounding box center [794, 250] width 27 height 20
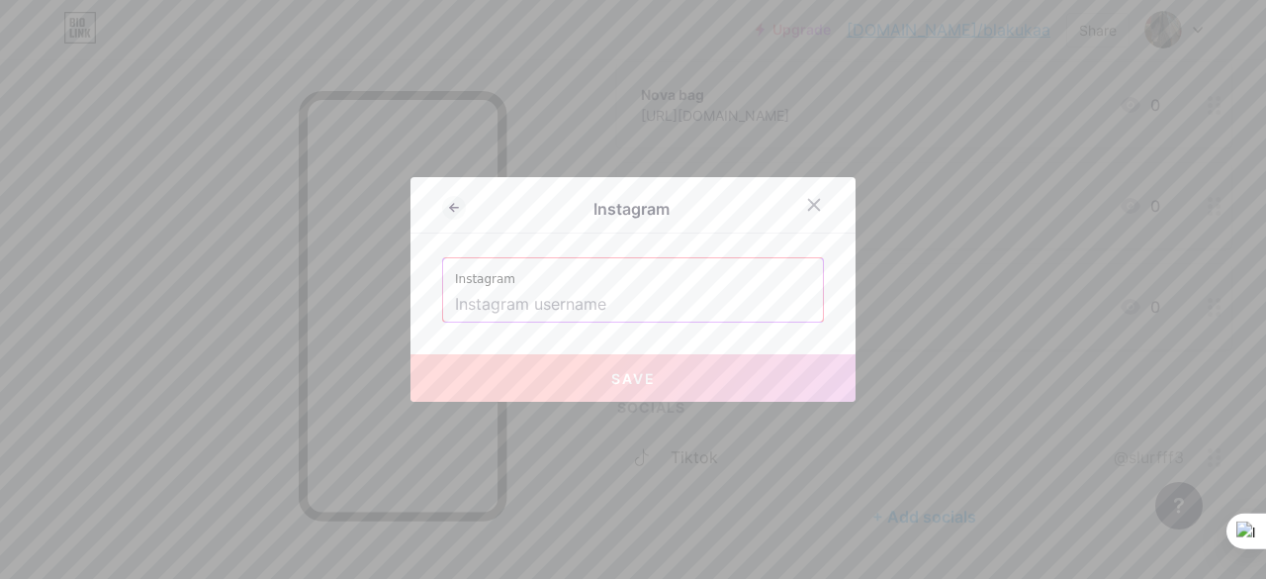
click at [562, 300] on input "text" at bounding box center [633, 305] width 356 height 34
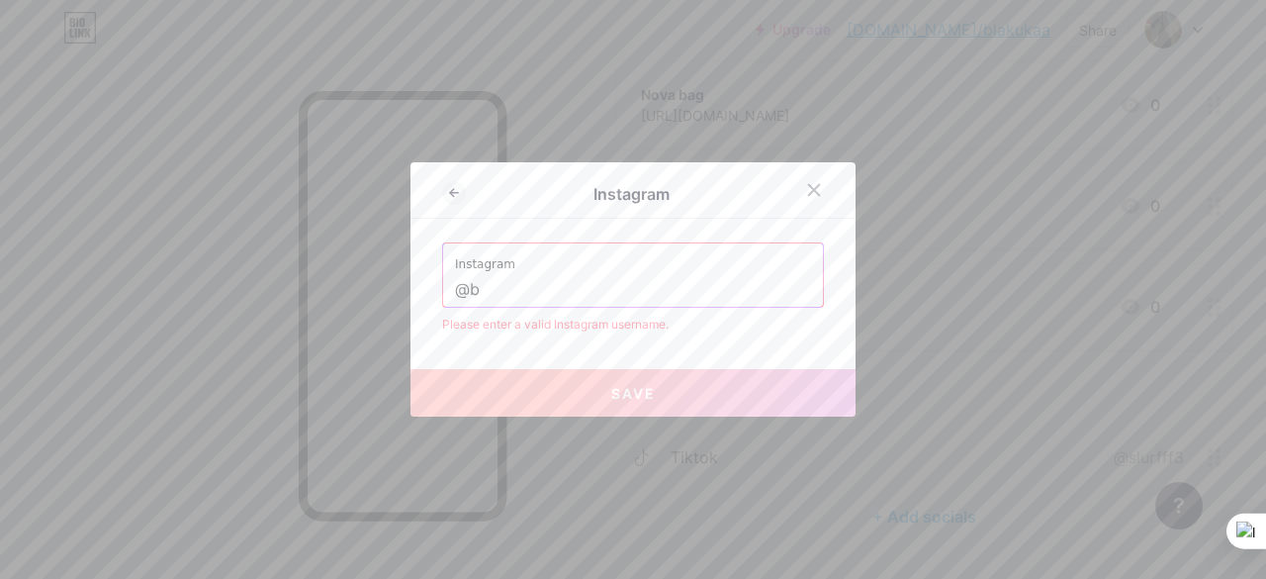
type input "@"
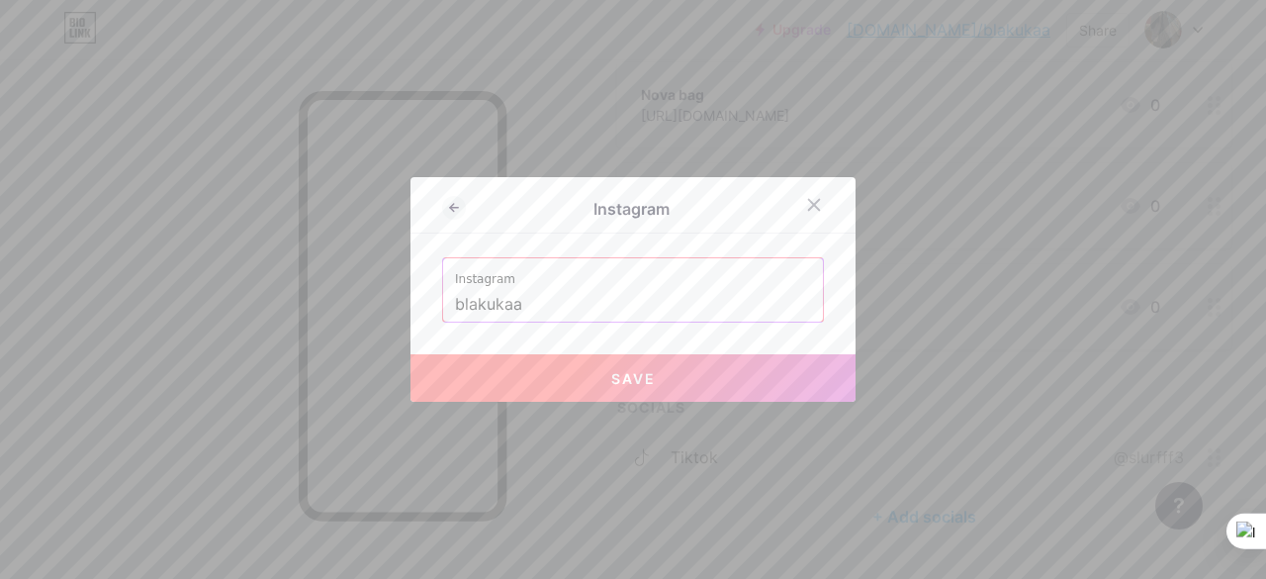
click at [611, 374] on span "Save" at bounding box center [633, 378] width 45 height 17
type input "https://instagram.com/blakukaa"
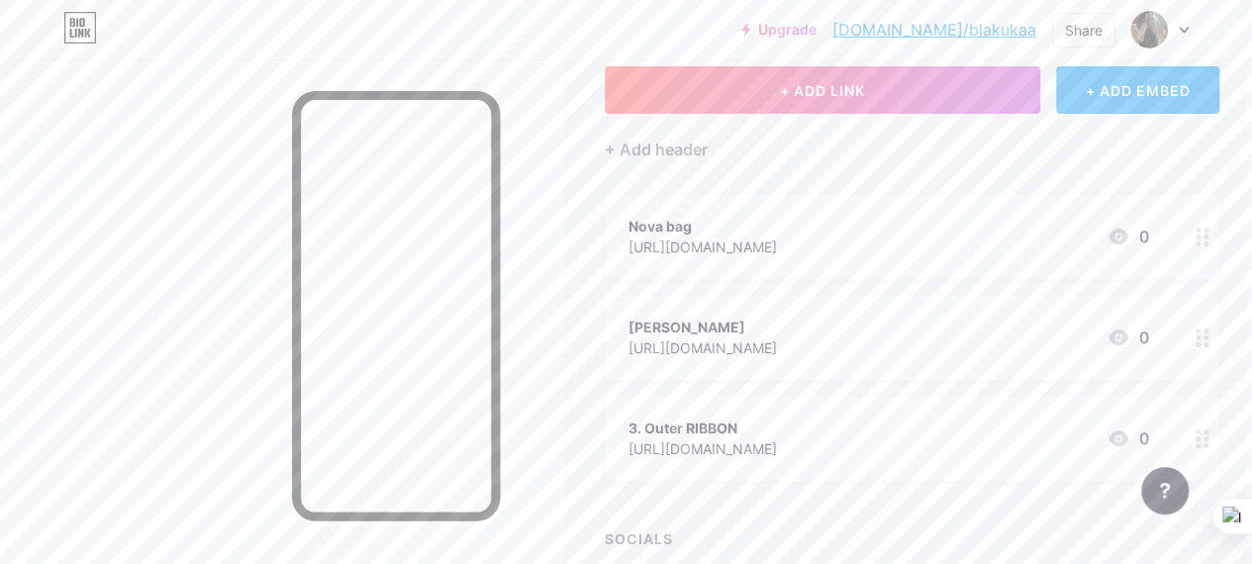
scroll to position [0, 6]
